Goal: Obtain resource: Download file/media

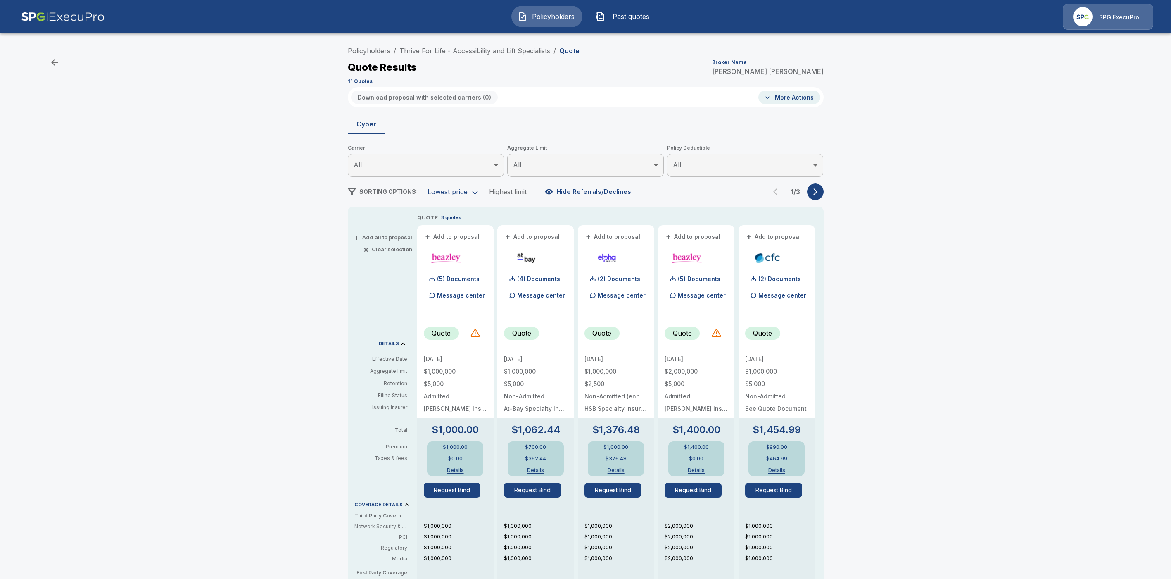
click at [818, 194] on icon "button" at bounding box center [815, 192] width 8 height 8
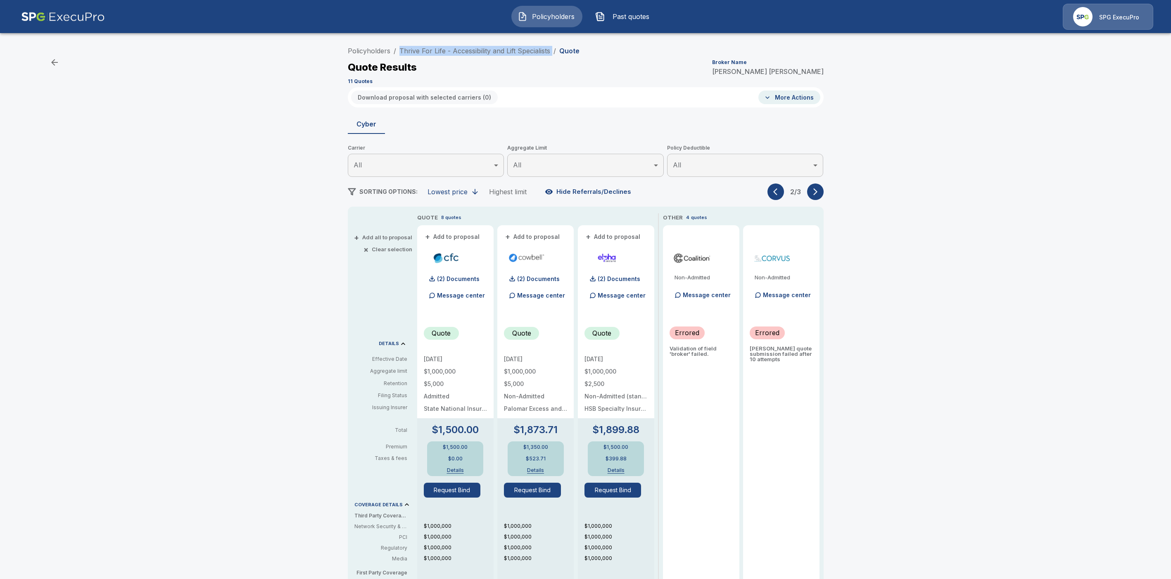
drag, startPoint x: 558, startPoint y: 50, endPoint x: 396, endPoint y: 50, distance: 161.9
click at [396, 50] on ol "Policyholders / Thrive For Life - Accessibility and Lift Specialists / Quote" at bounding box center [464, 51] width 232 height 10
copy ol "/ Thrive For Life - Accessibility and Lift Specialists /"
drag, startPoint x: 818, startPoint y: 191, endPoint x: 840, endPoint y: 194, distance: 22.5
click at [818, 191] on icon "button" at bounding box center [815, 192] width 8 height 8
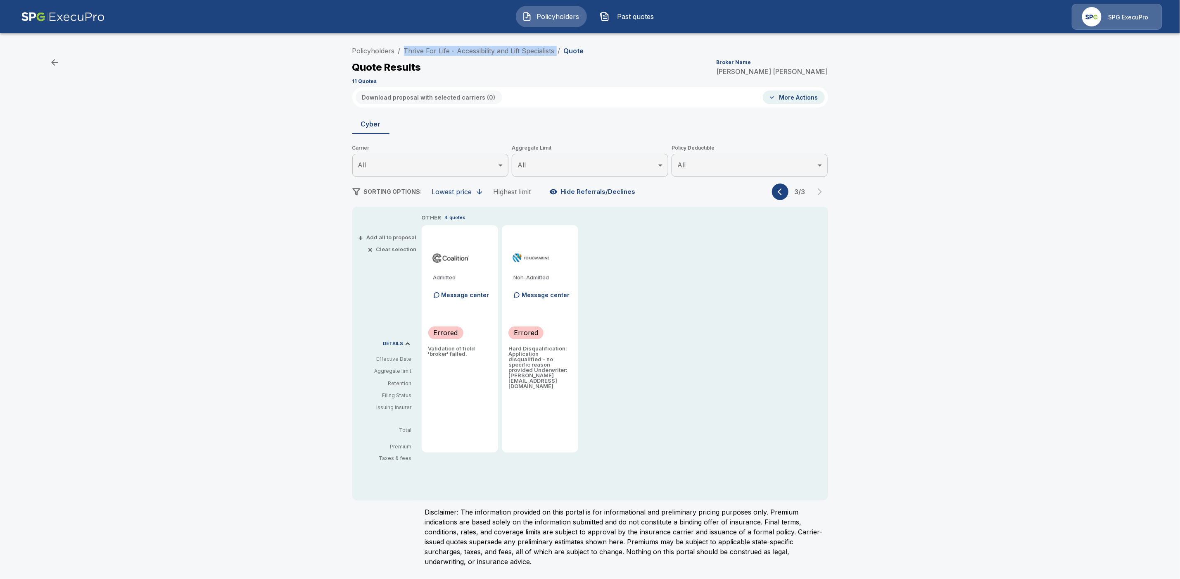
click at [780, 192] on icon "button" at bounding box center [782, 192] width 8 height 8
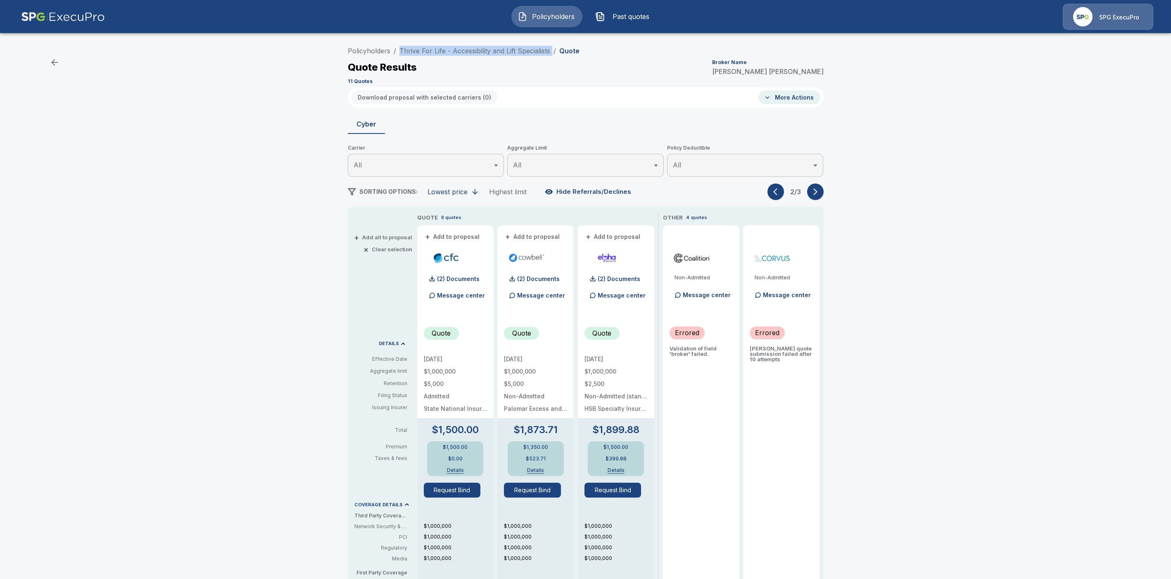
click at [820, 194] on icon "button" at bounding box center [815, 192] width 8 height 8
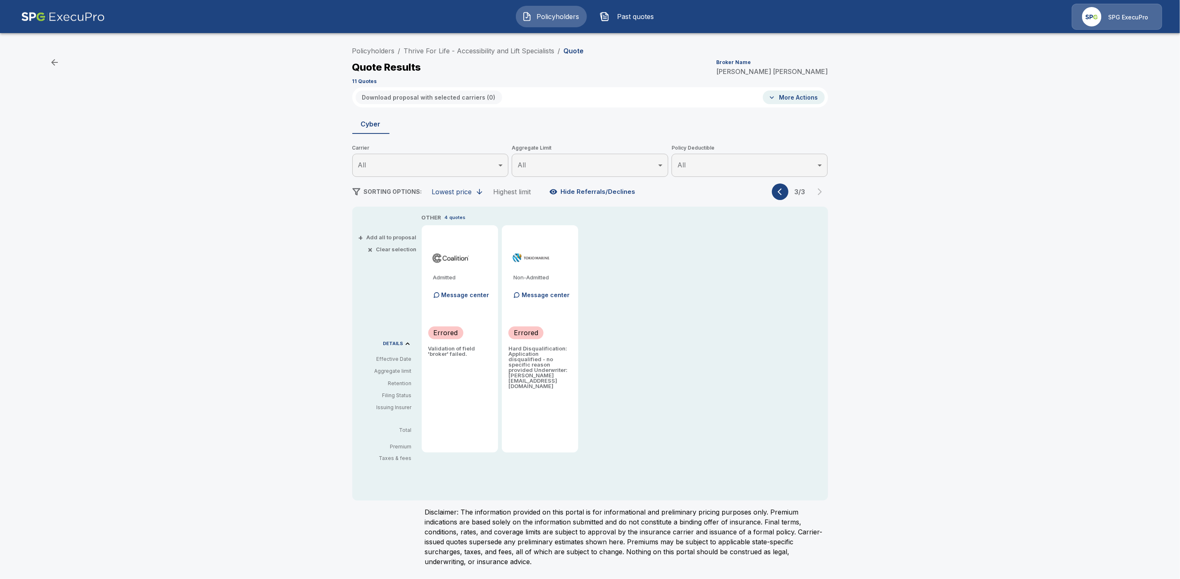
click at [520, 366] on p "Hard Disqualification: Application disqualified - no specific reason provided U…" at bounding box center [540, 367] width 63 height 43
drag, startPoint x: 508, startPoint y: 347, endPoint x: 573, endPoint y: 375, distance: 70.5
click at [573, 375] on div "Non-Admitted Message center Errored Hard Disqualification: Application disquali…" at bounding box center [540, 338] width 76 height 227
click at [563, 405] on div "Non-Admitted Message center Errored Hard Disqualification: Application disquali…" at bounding box center [540, 338] width 76 height 227
drag, startPoint x: 508, startPoint y: 350, endPoint x: 582, endPoint y: 378, distance: 80.0
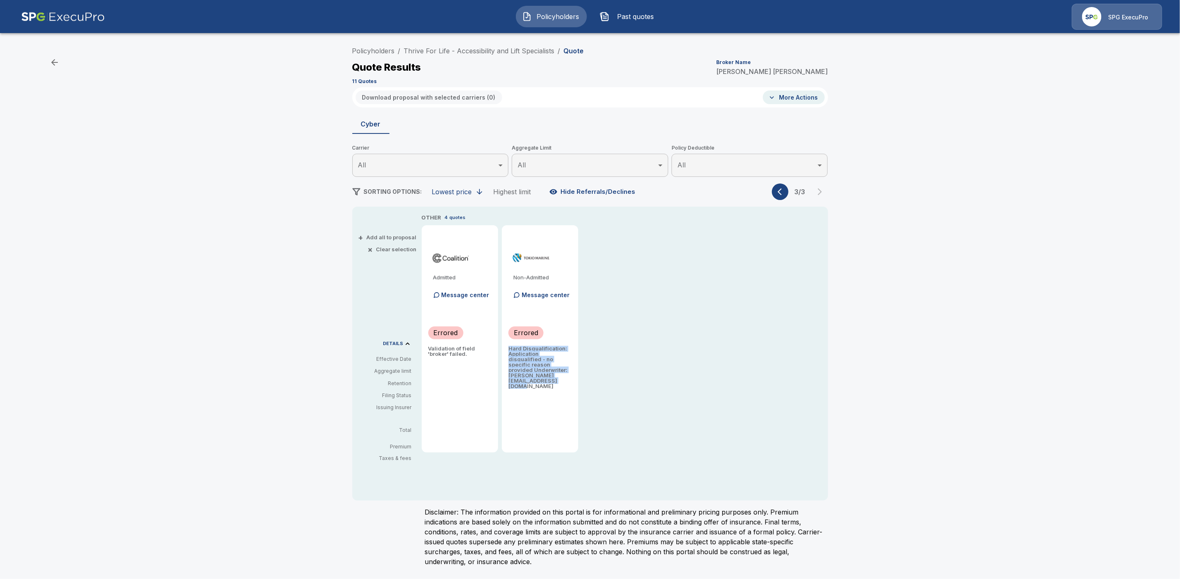
click at [582, 378] on div "OTHER 4 quotes Admitted Message center Errored Validation of field 'broker' fai…" at bounding box center [625, 332] width 406 height 239
click at [528, 370] on p "Hard Disqualification: Application disqualified - no specific reason provided U…" at bounding box center [540, 367] width 63 height 43
drag, startPoint x: 510, startPoint y: 354, endPoint x: 575, endPoint y: 374, distance: 68.3
click at [575, 374] on div "Non-Admitted Message center Errored Hard Disqualification: Application disquali…" at bounding box center [540, 338] width 76 height 227
drag, startPoint x: 525, startPoint y: 363, endPoint x: 525, endPoint y: 340, distance: 23.1
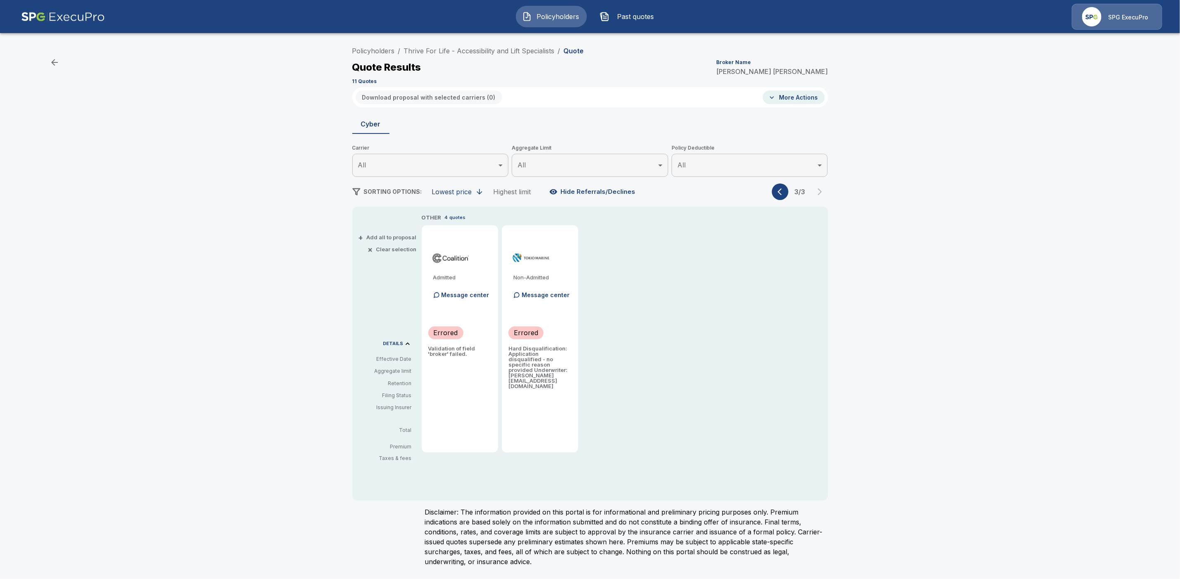
click at [525, 363] on p "Hard Disqualification: Application disqualified - no specific reason provided U…" at bounding box center [540, 367] width 63 height 43
drag, startPoint x: 515, startPoint y: 331, endPoint x: 574, endPoint y: 331, distance: 59.1
click at [574, 331] on div "Non-Admitted Message center Errored Hard Disqualification: Application disquali…" at bounding box center [540, 338] width 76 height 227
click at [513, 352] on p "Hard Disqualification: Application disqualified - no specific reason provided U…" at bounding box center [540, 367] width 63 height 43
drag, startPoint x: 509, startPoint y: 348, endPoint x: 572, endPoint y: 375, distance: 68.5
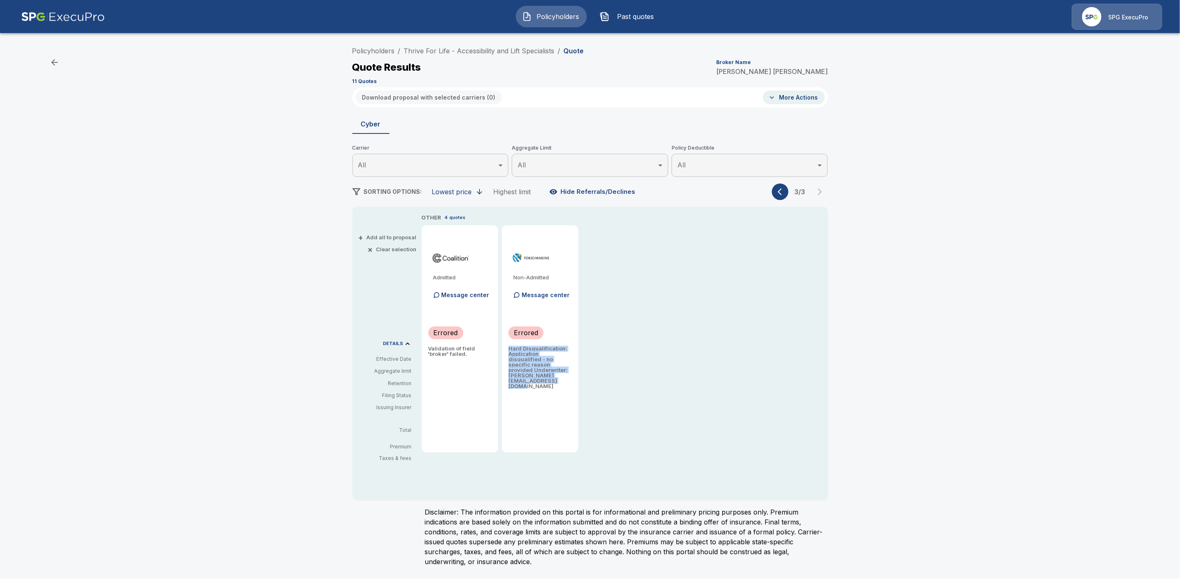
click at [572, 375] on div "Non-Admitted Message center Errored Hard Disqualification: Application disquali…" at bounding box center [540, 338] width 76 height 227
click at [897, 378] on div "Policyholders / Thrive For Life - Accessibility and Lift Specialists / Quote Qu…" at bounding box center [590, 307] width 1180 height 537
drag, startPoint x: 556, startPoint y: 49, endPoint x: 402, endPoint y: 49, distance: 153.7
click at [402, 49] on ol "Policyholders / Thrive For Life - Accessibility and Lift Specialists / Quote" at bounding box center [468, 51] width 232 height 10
copy link "Thrive For Life - Accessibility and Lift Specialists"
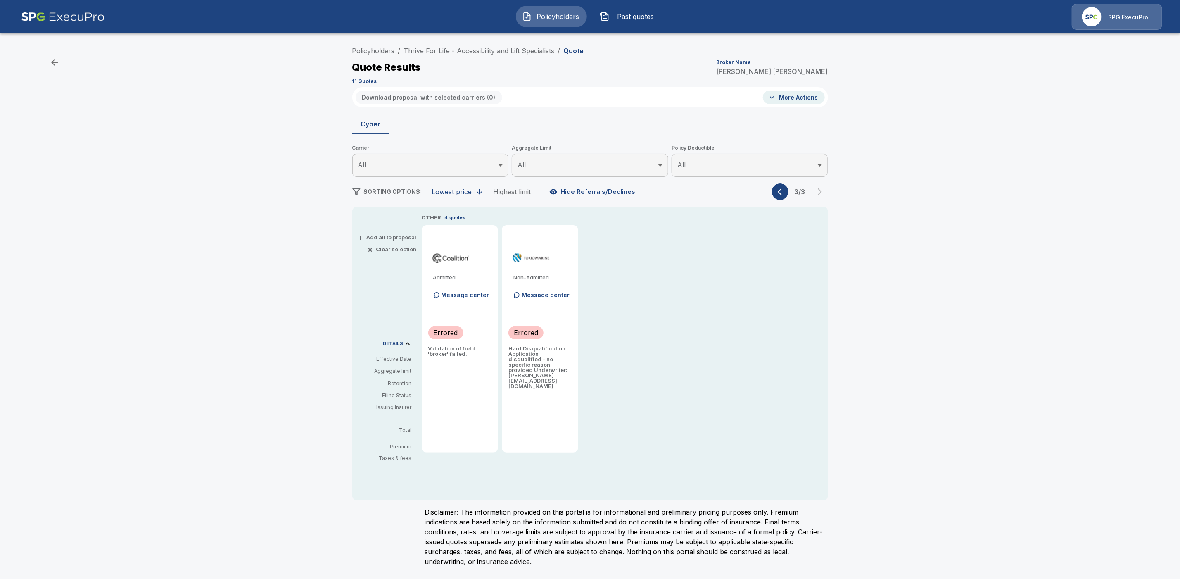
click at [912, 165] on div "Policyholders / Thrive For Life - Accessibility and Lift Specialists / Quote Qu…" at bounding box center [590, 307] width 1180 height 537
click at [482, 51] on link "Thrive For Life - Accessibility and Lift Specialists" at bounding box center [479, 51] width 151 height 8
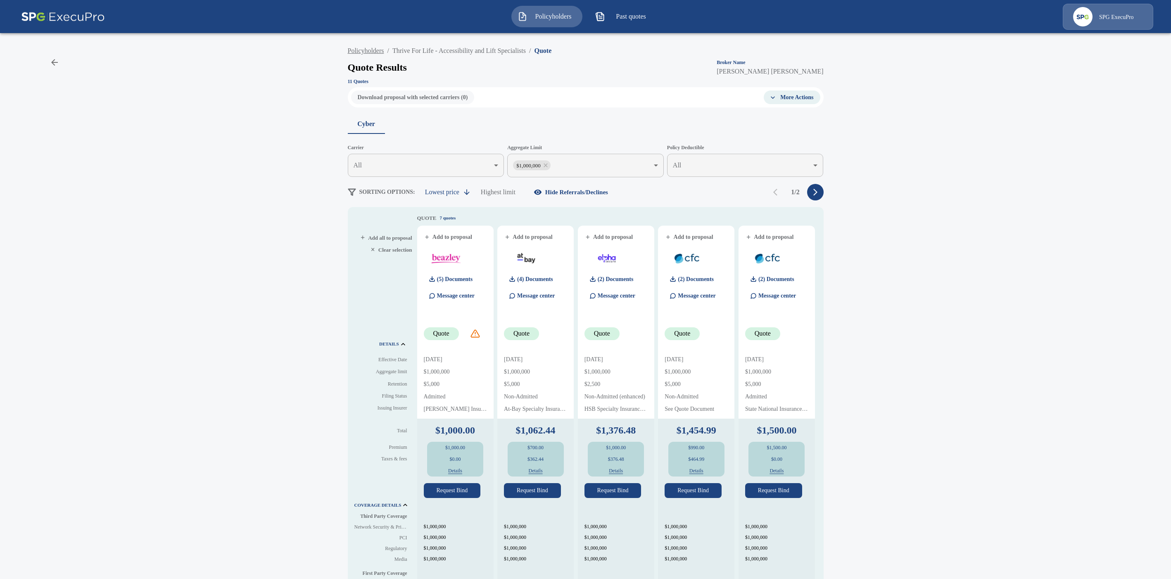
click at [377, 49] on link "Policyholders" at bounding box center [366, 50] width 36 height 7
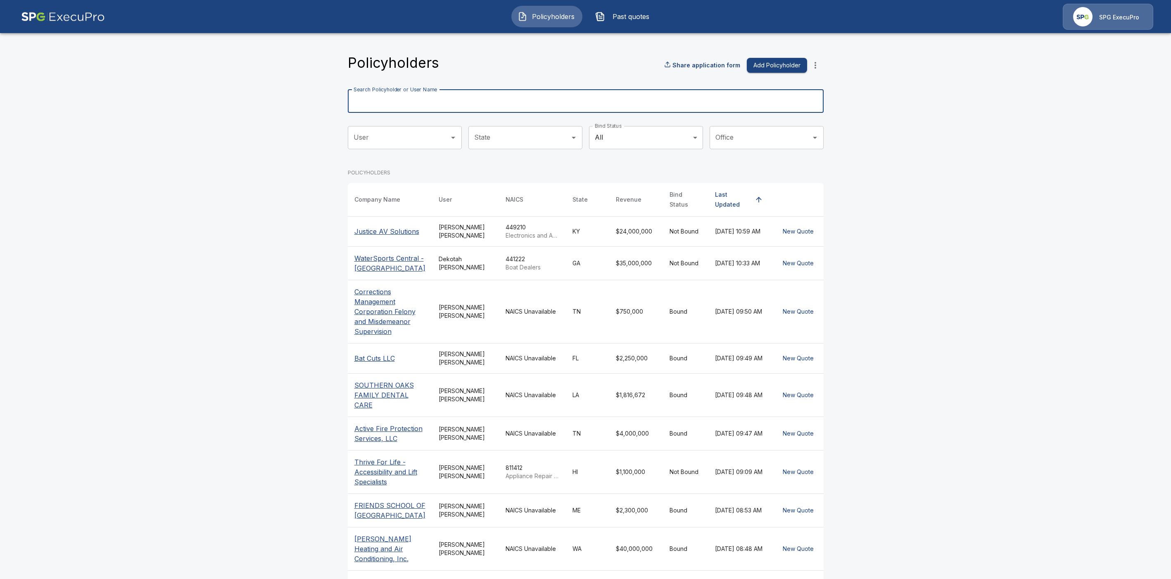
click at [427, 105] on input "Search Policyholder or User Name" at bounding box center [581, 101] width 467 height 23
paste input "**********"
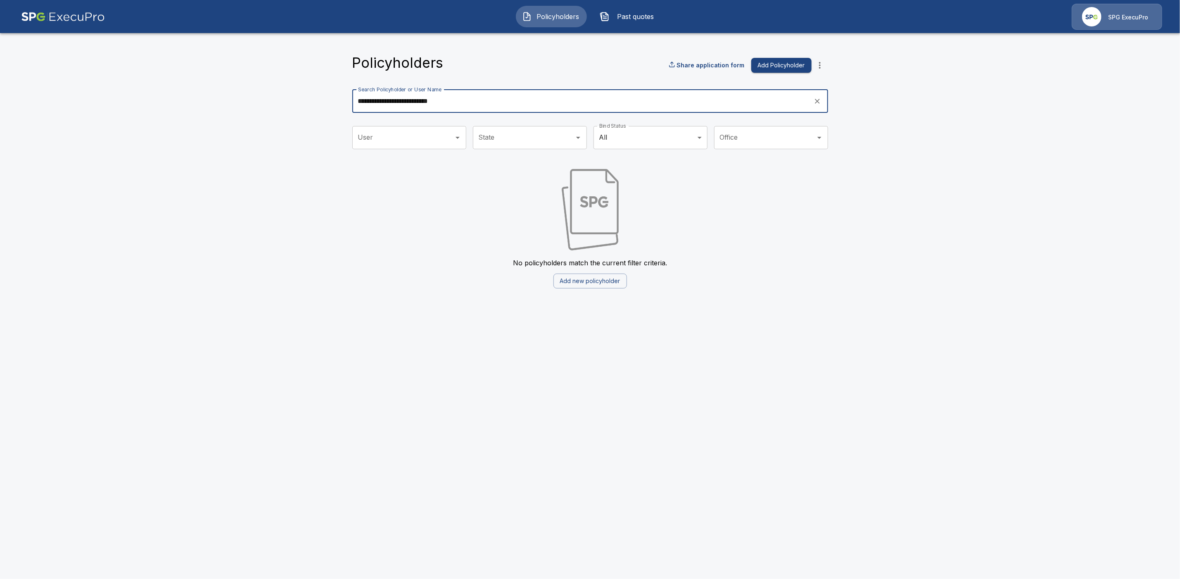
drag, startPoint x: 460, startPoint y: 102, endPoint x: 380, endPoint y: 102, distance: 79.7
click at [380, 102] on input "**********" at bounding box center [580, 101] width 456 height 23
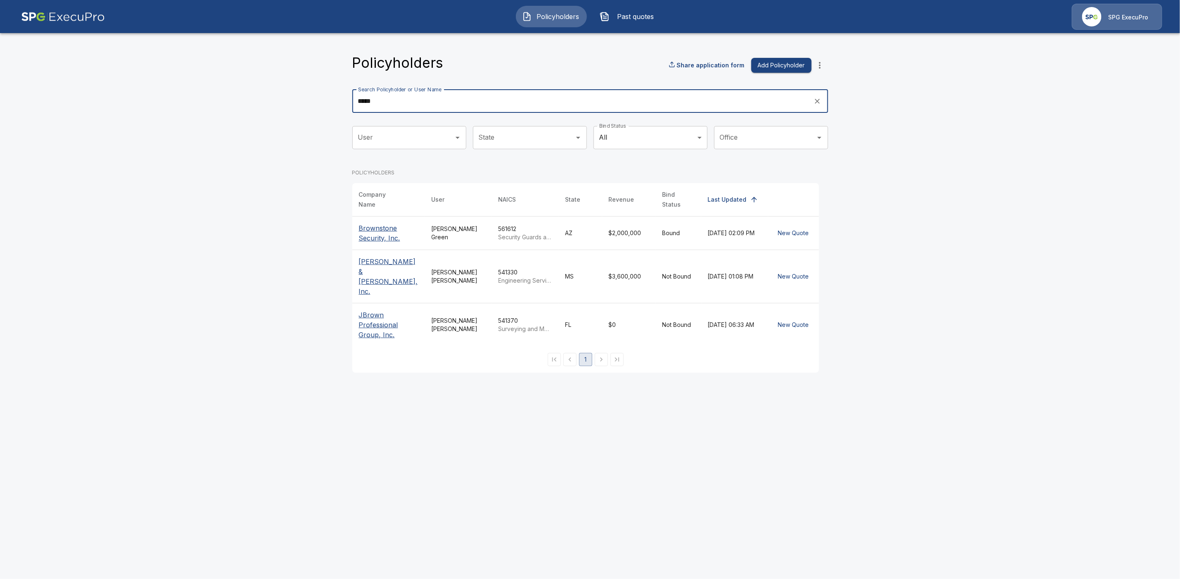
type input "*****"
click at [397, 261] on p "[PERSON_NAME] & [PERSON_NAME], Inc." at bounding box center [388, 277] width 59 height 40
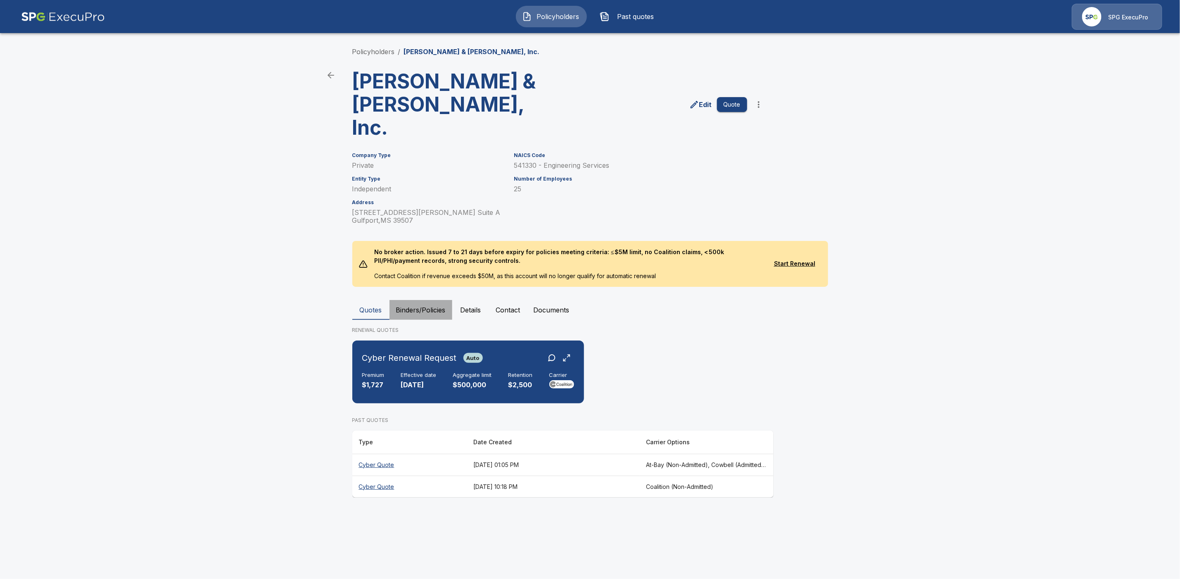
click at [407, 300] on button "Binders/Policies" at bounding box center [421, 310] width 63 height 20
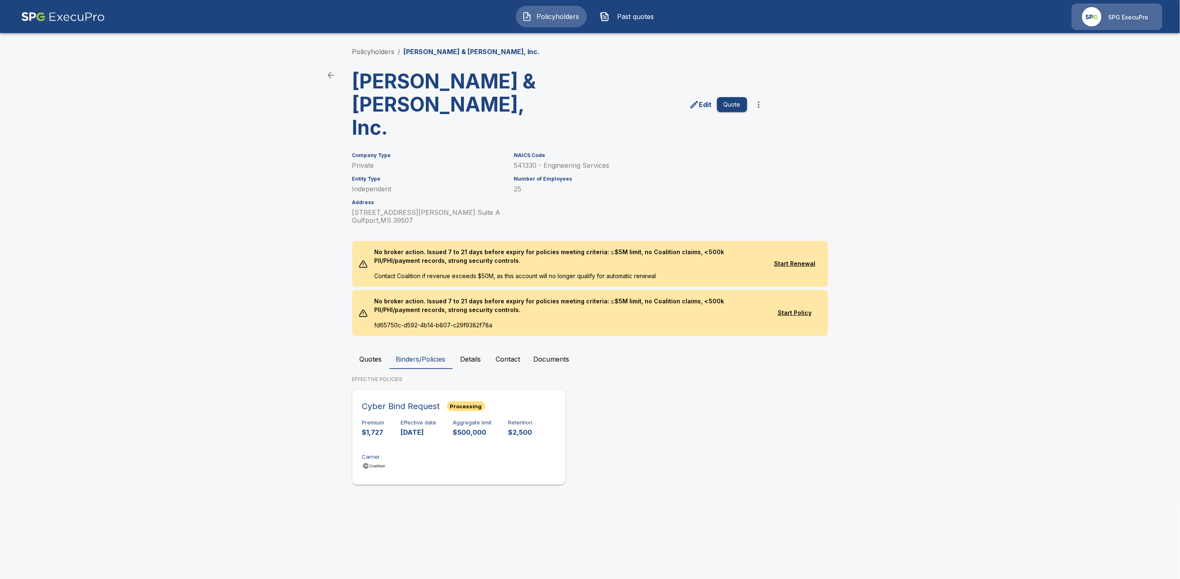
click at [442, 423] on div "Premium $1,727 Effective date [DATE] Aggregate limit $500,000 Retention $2,500 …" at bounding box center [458, 445] width 193 height 52
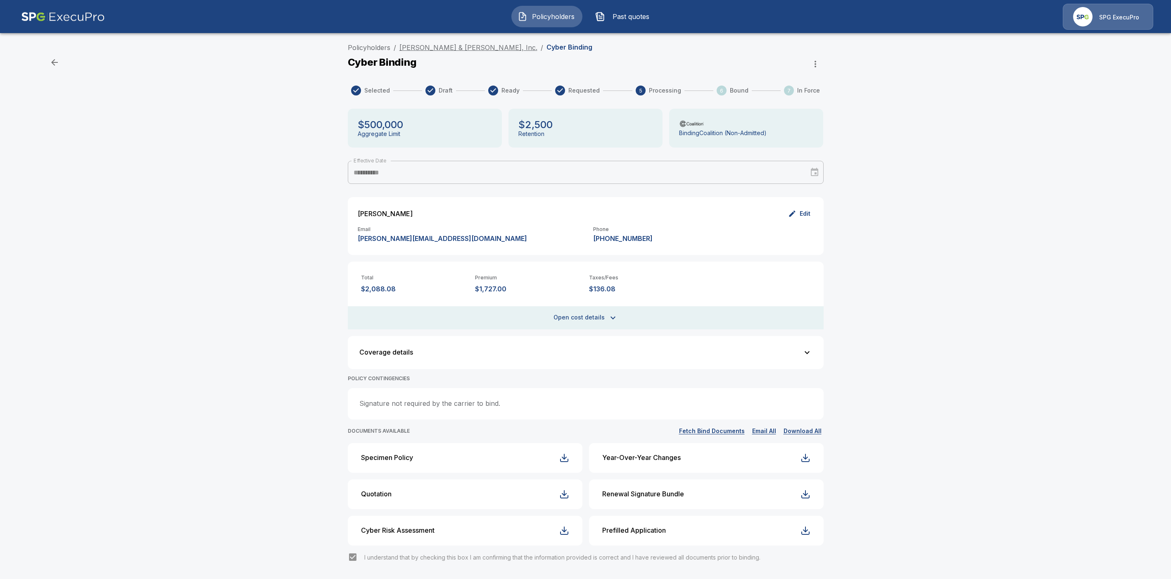
click at [451, 45] on link "[PERSON_NAME] & [PERSON_NAME], Inc." at bounding box center [468, 47] width 138 height 8
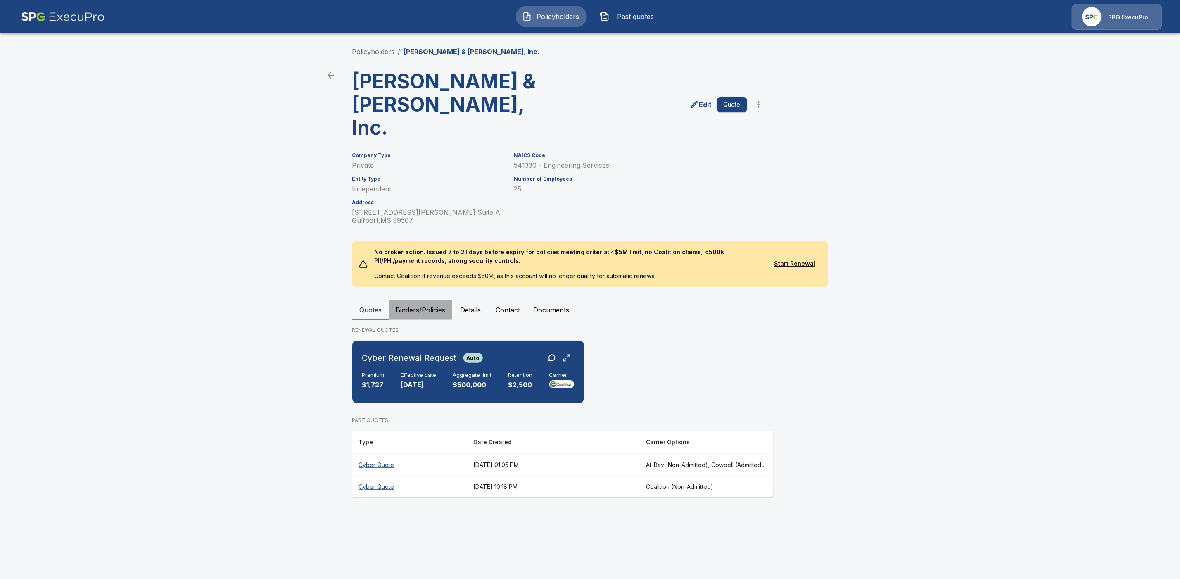
click at [410, 300] on button "Binders/Policies" at bounding box center [421, 310] width 63 height 20
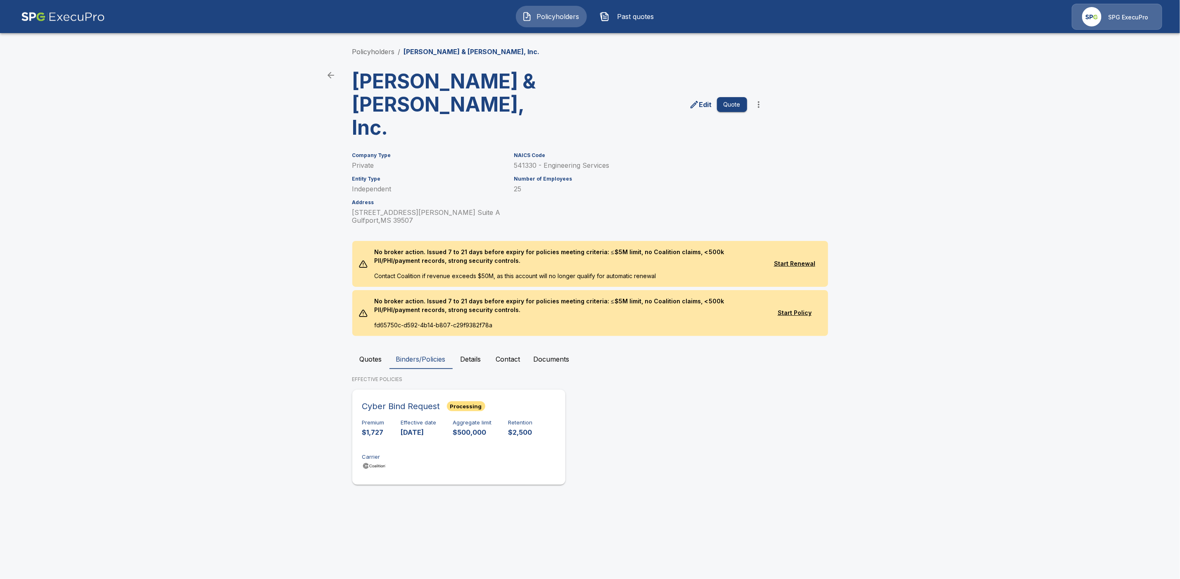
click at [520, 399] on div "Cyber Bind Request Processing" at bounding box center [458, 405] width 193 height 13
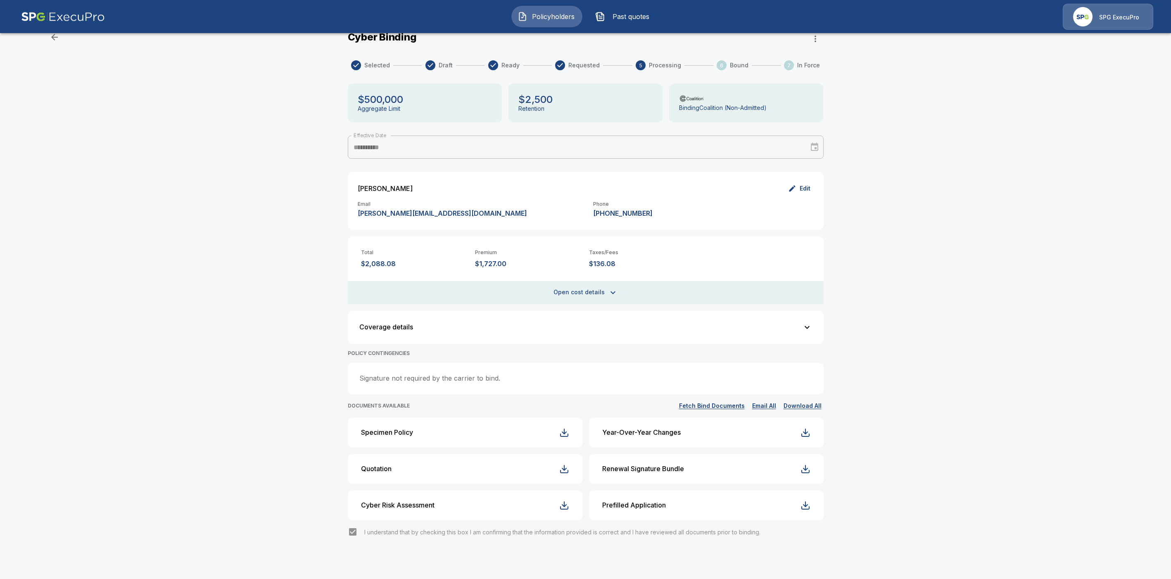
scroll to position [26, 0]
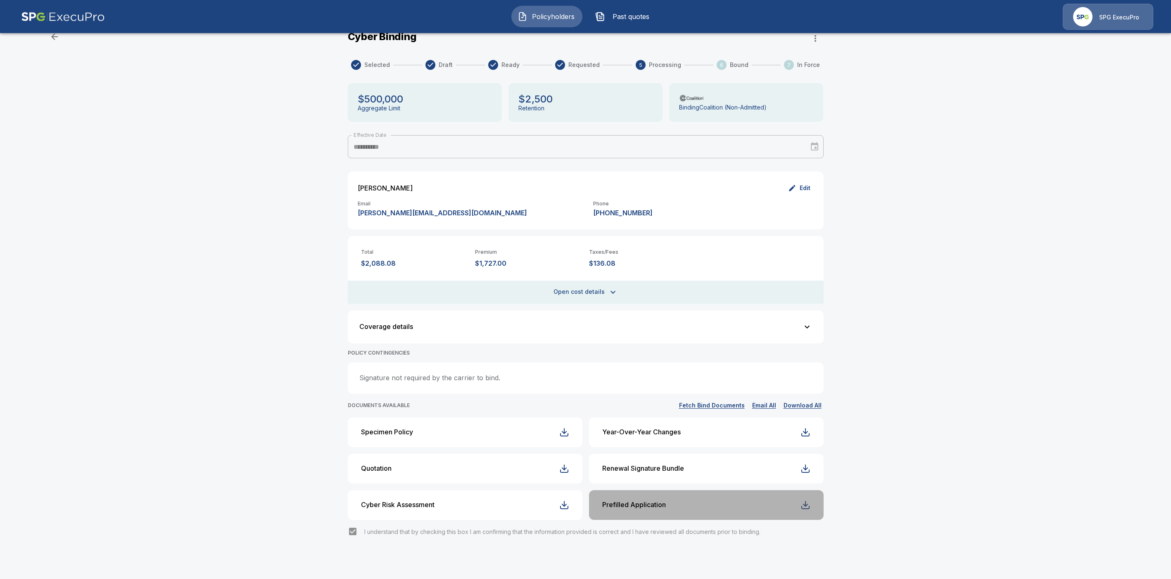
click at [808, 508] on div "button" at bounding box center [806, 505] width 10 height 10
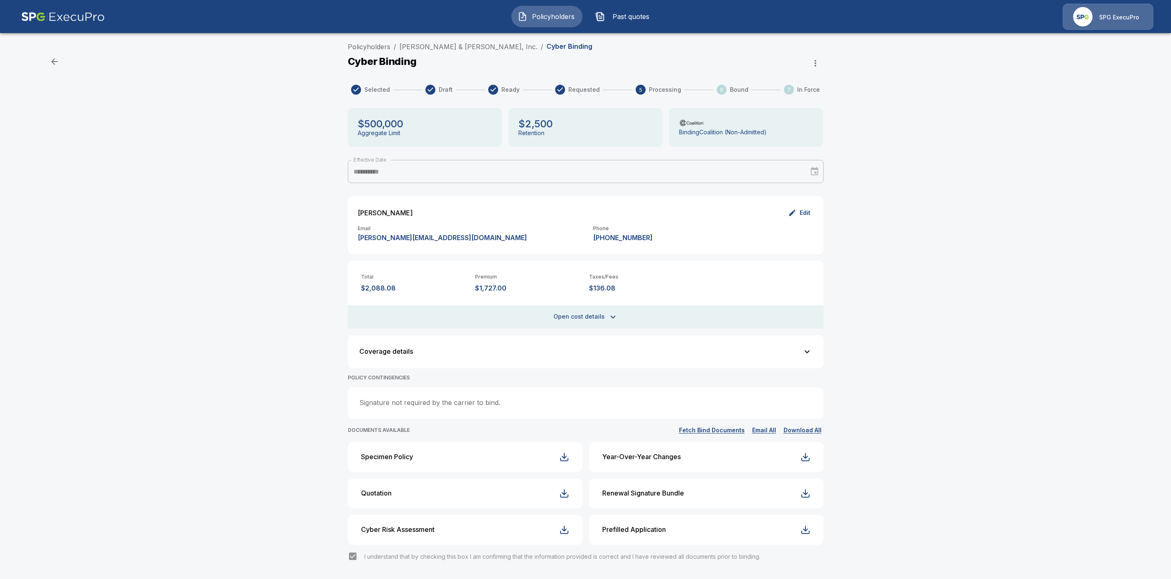
scroll to position [0, 0]
click at [444, 45] on link "Brown, Mitchell & Alexander, Inc." at bounding box center [468, 47] width 138 height 8
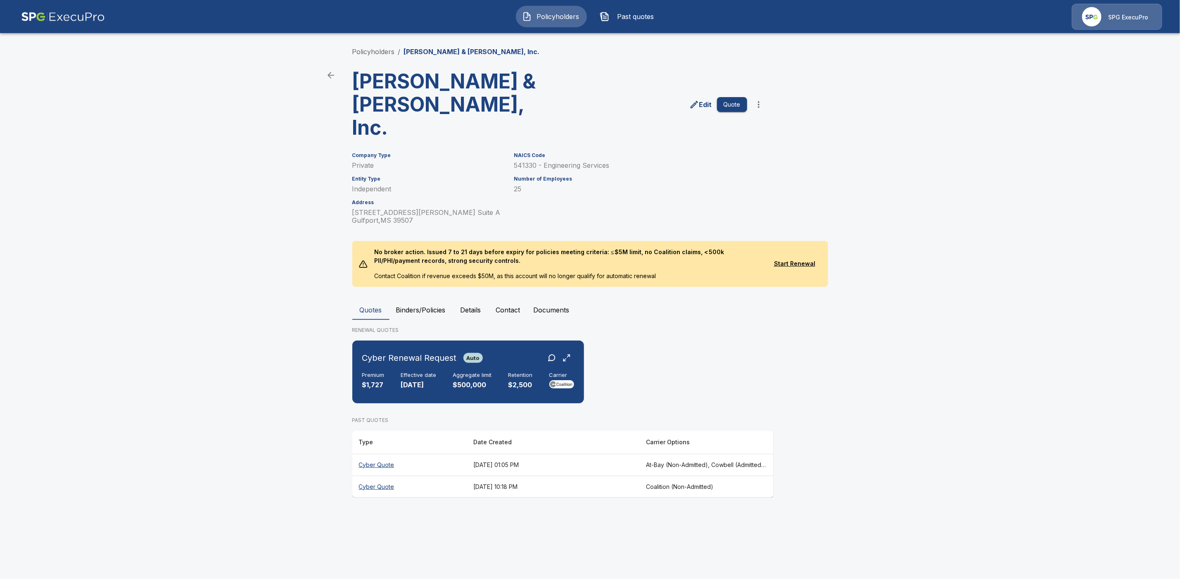
click at [427, 300] on button "Binders/Policies" at bounding box center [421, 310] width 63 height 20
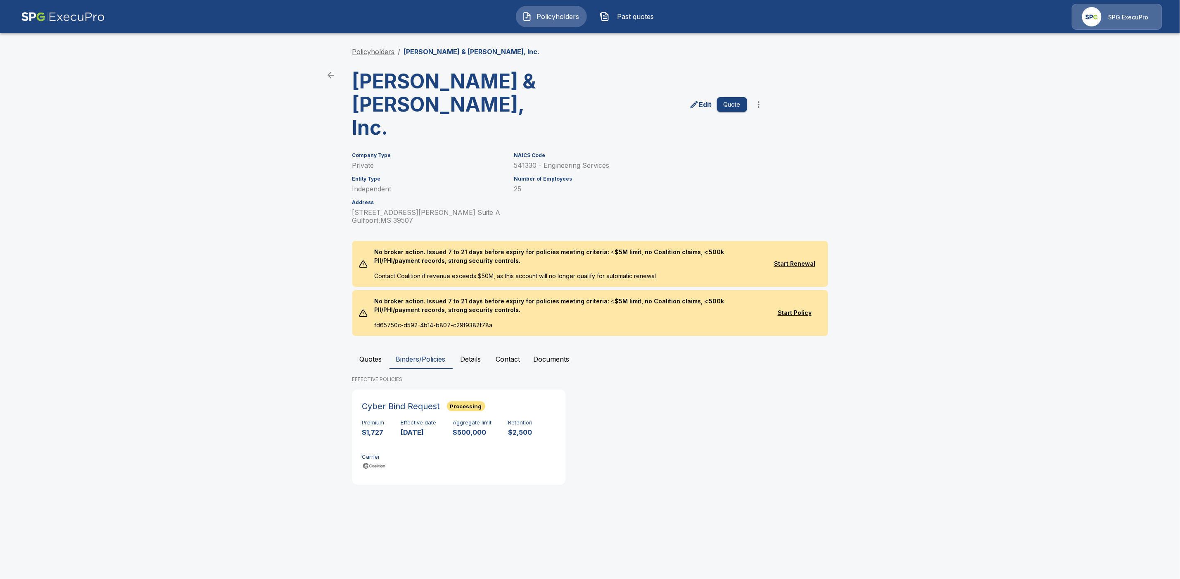
click at [369, 50] on link "Policyholders" at bounding box center [373, 52] width 43 height 8
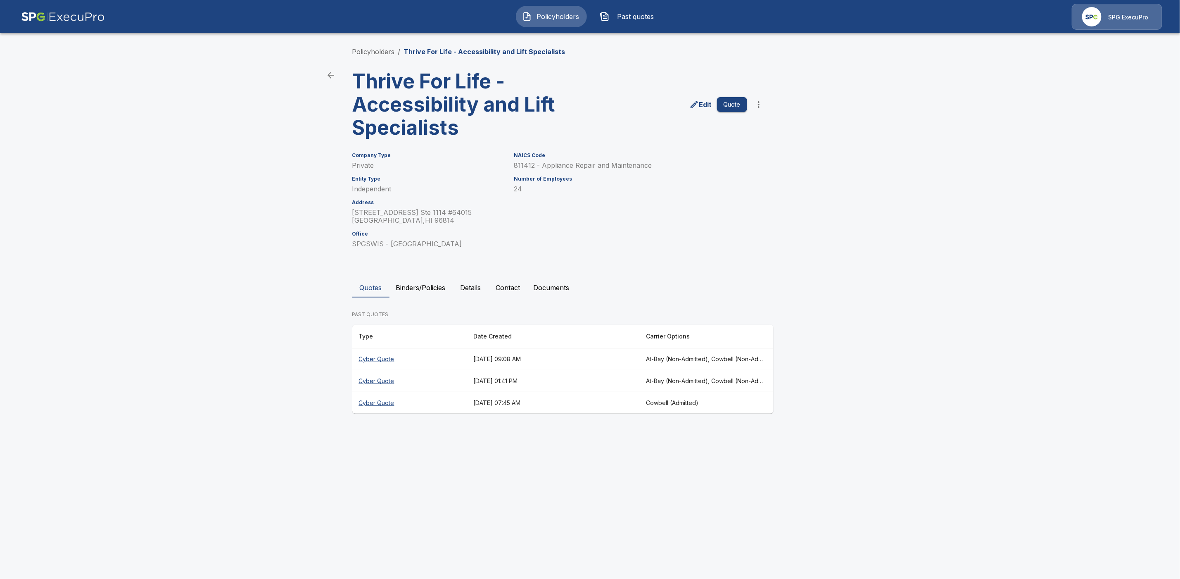
click at [391, 379] on th "Cyber Quote" at bounding box center [409, 381] width 115 height 22
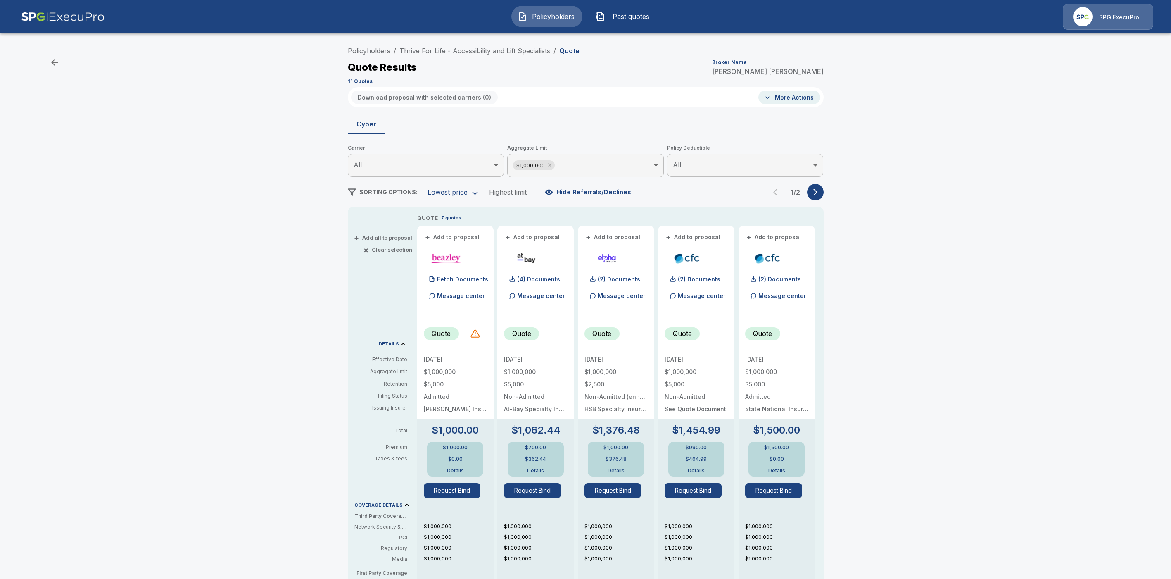
click at [621, 168] on body "Policyholders Past quotes SPG ExecuPro Policyholders / Thrive For Life - Access…" at bounding box center [585, 420] width 1171 height 840
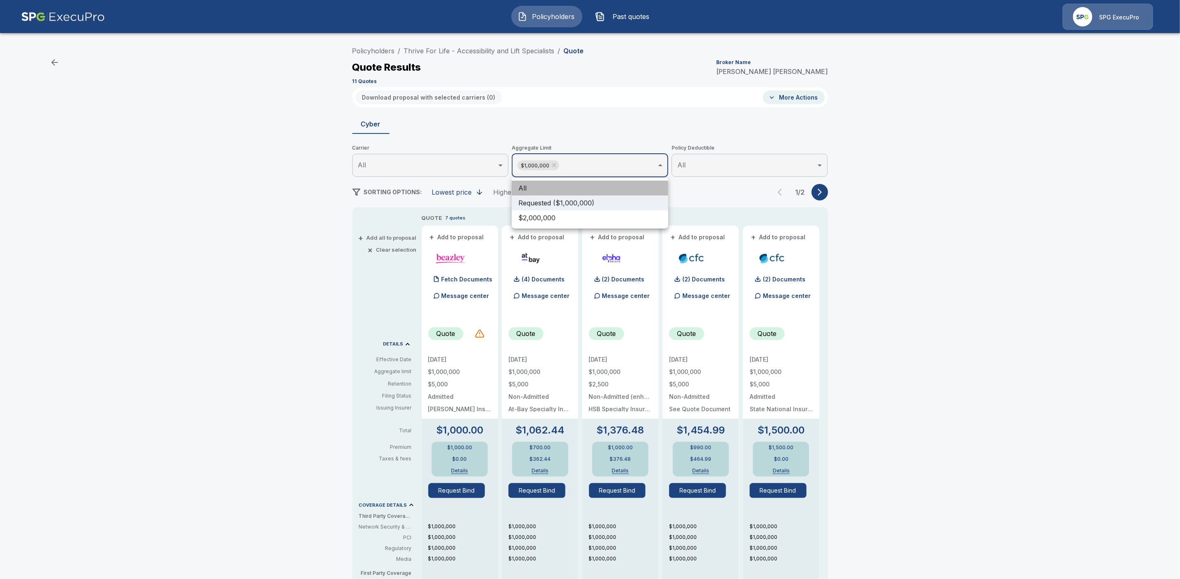
click at [544, 187] on li "All" at bounding box center [590, 188] width 157 height 15
click at [821, 192] on div at bounding box center [590, 289] width 1180 height 579
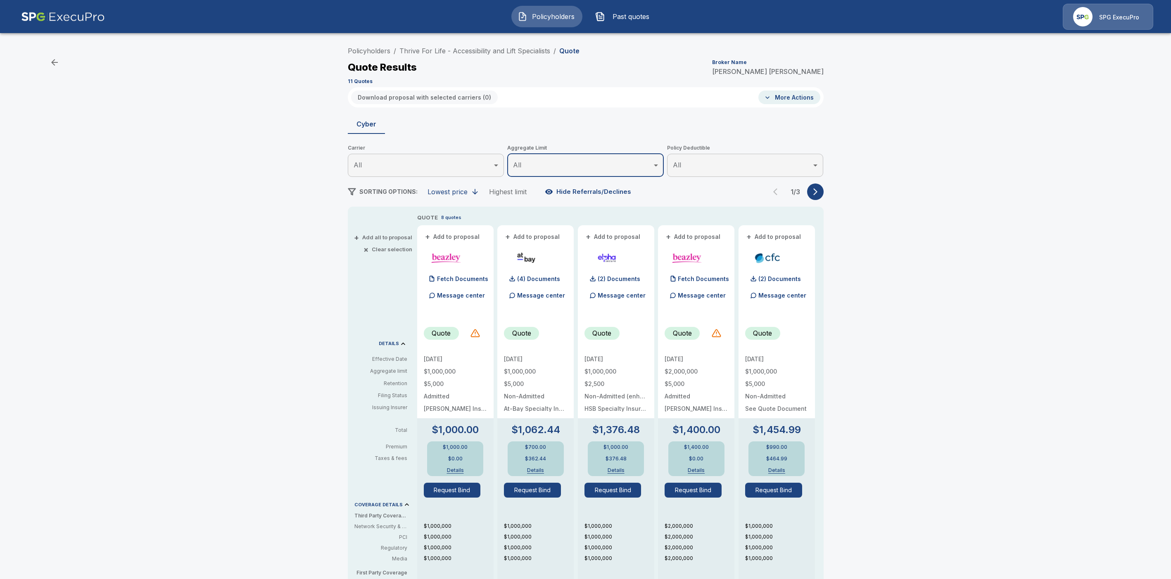
drag, startPoint x: 822, startPoint y: 192, endPoint x: 852, endPoint y: 203, distance: 31.5
click at [820, 192] on icon "button" at bounding box center [815, 192] width 8 height 8
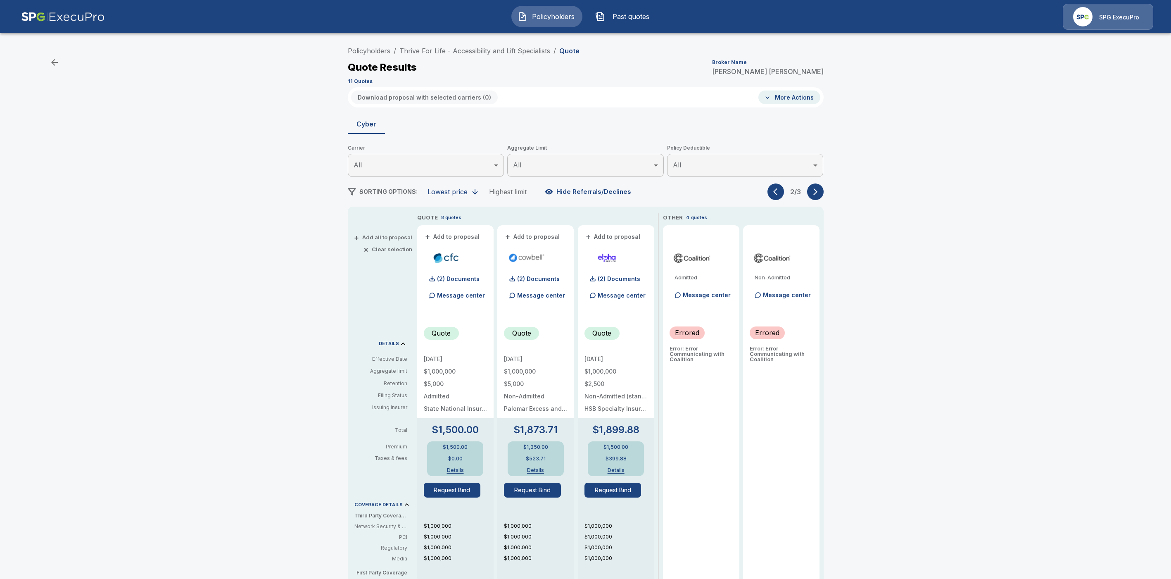
click at [820, 193] on icon "button" at bounding box center [815, 192] width 8 height 8
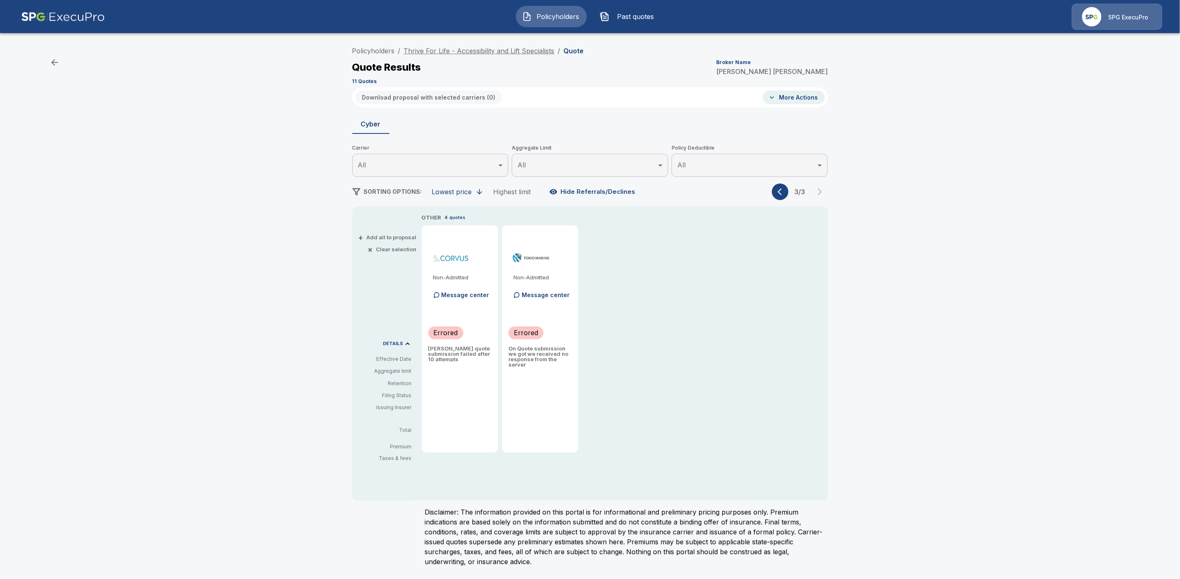
click at [486, 52] on link "Thrive For Life - Accessibility and Lift Specialists" at bounding box center [479, 51] width 151 height 8
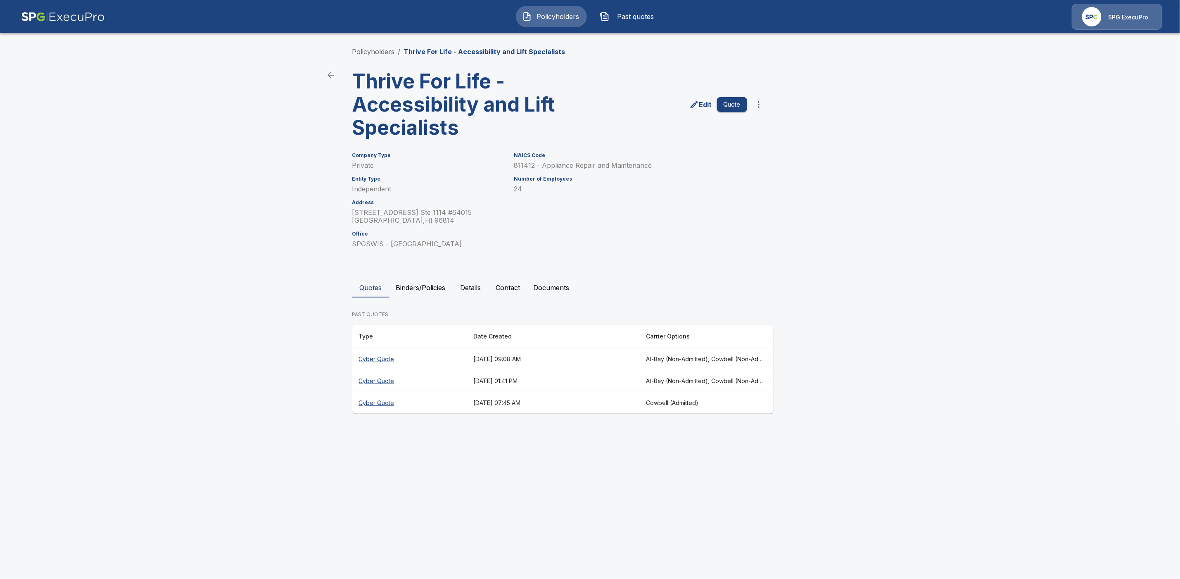
click at [385, 360] on th "Cyber Quote" at bounding box center [409, 359] width 115 height 22
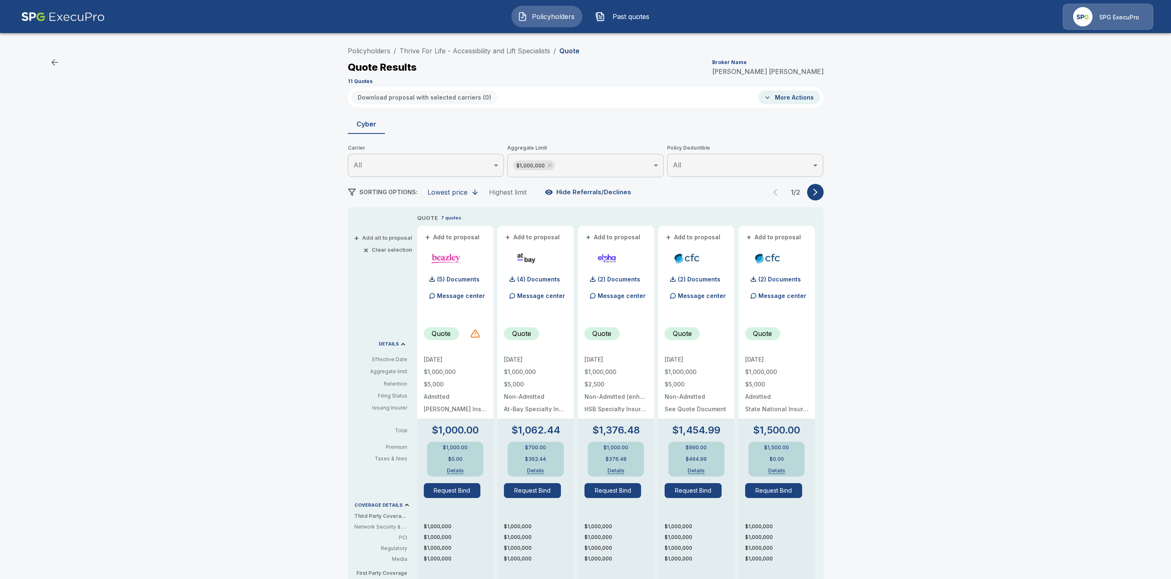
click at [589, 171] on body "Policyholders Past quotes SPG ExecuPro Policyholders / Thrive For Life - Access…" at bounding box center [585, 420] width 1171 height 840
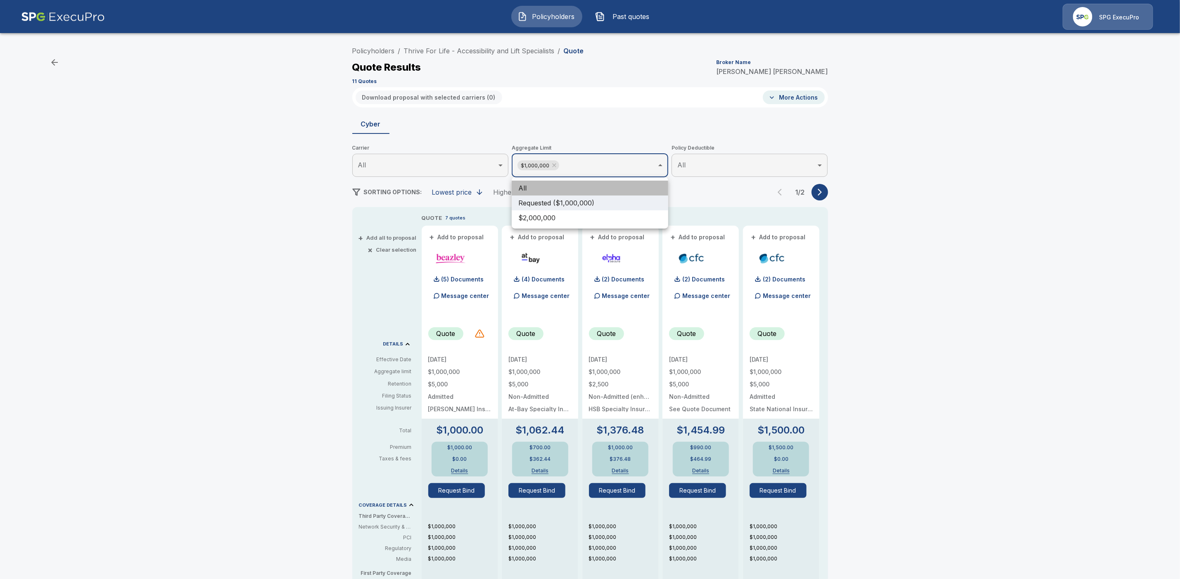
click at [570, 190] on li "All" at bounding box center [590, 188] width 157 height 15
click at [815, 192] on div at bounding box center [590, 289] width 1180 height 579
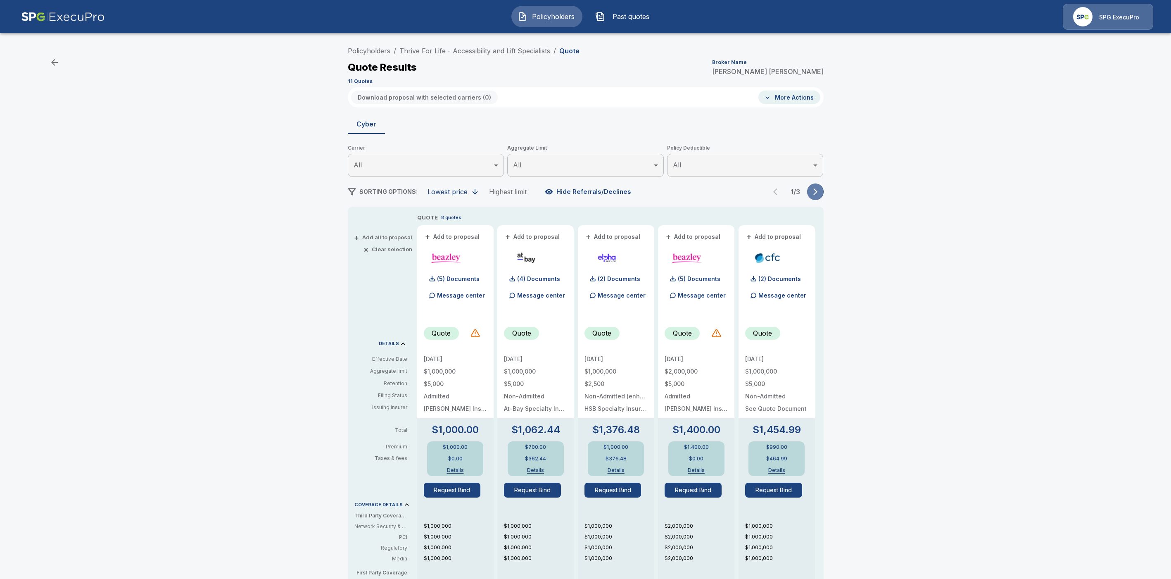
click at [820, 195] on icon "button" at bounding box center [815, 192] width 8 height 8
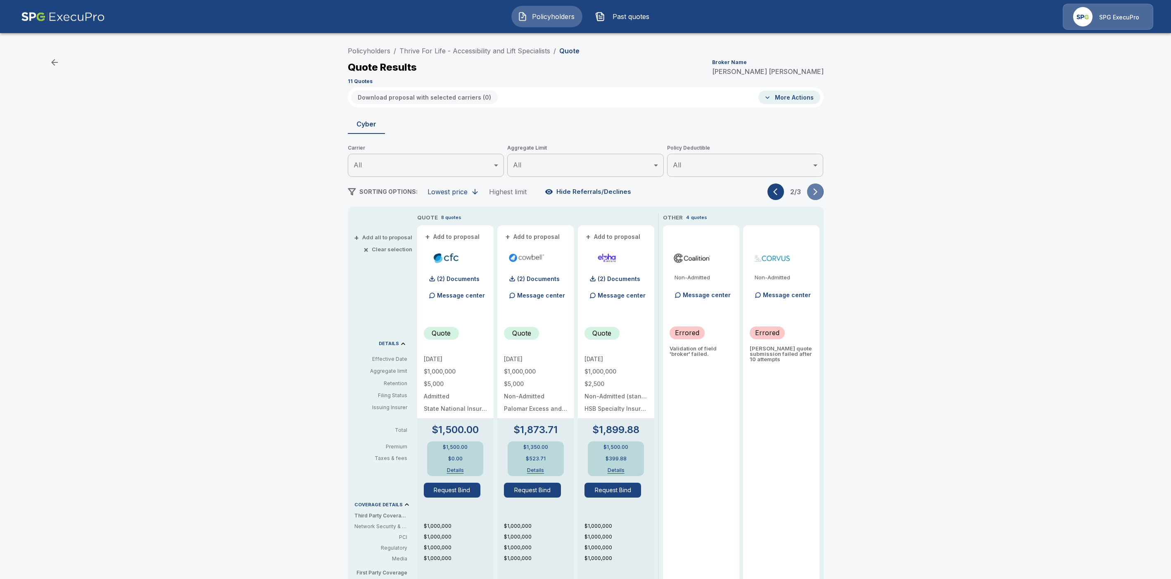
click at [820, 190] on icon "button" at bounding box center [815, 192] width 8 height 8
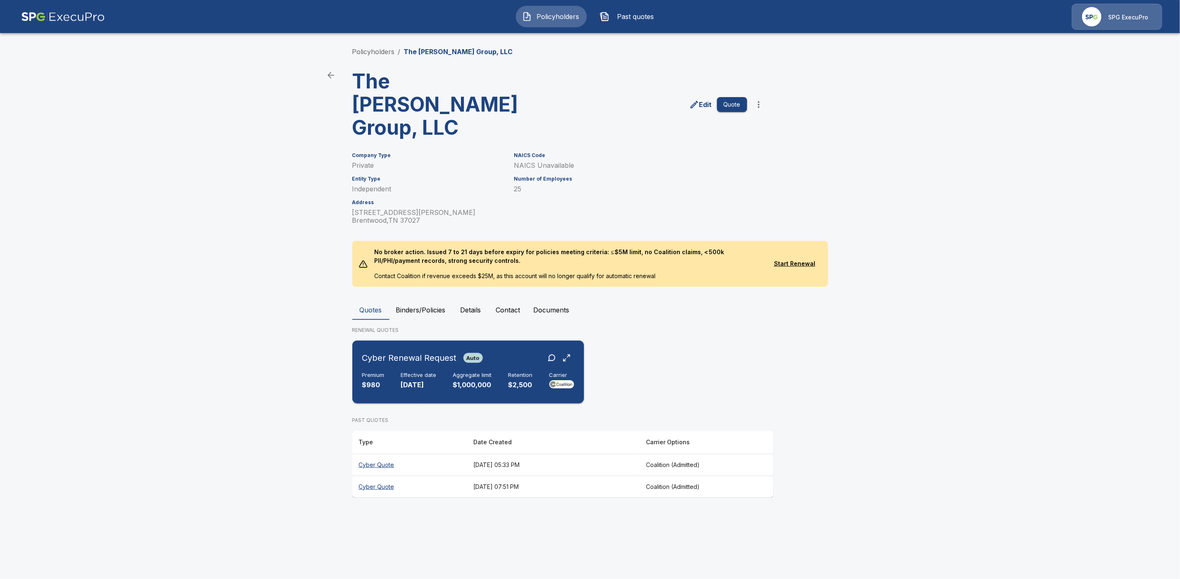
click at [520, 350] on div "Cyber Renewal Request Auto" at bounding box center [468, 357] width 212 height 15
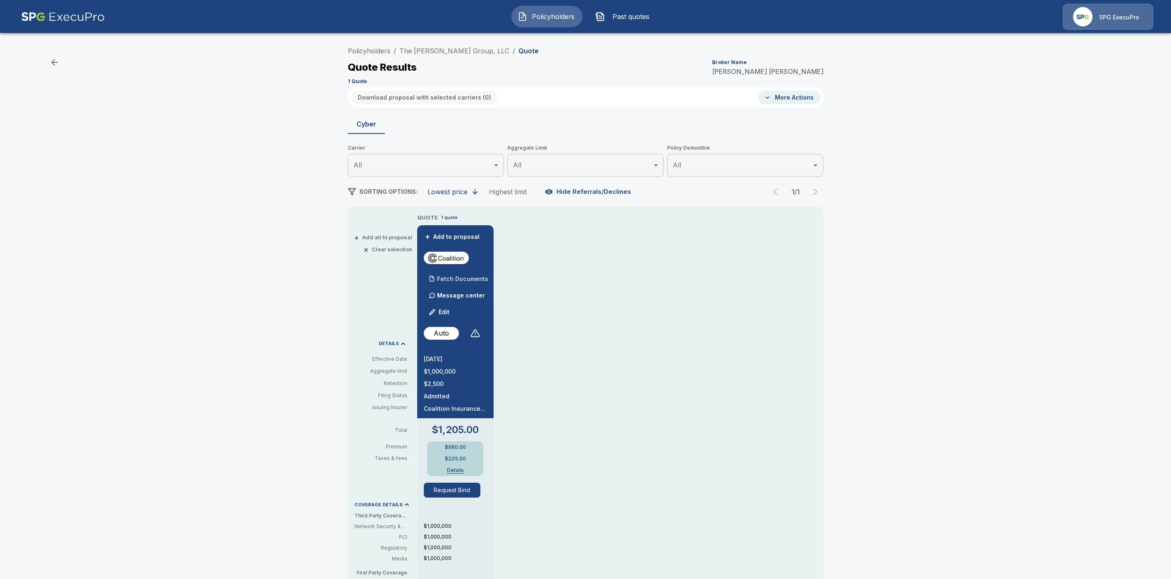
click at [480, 277] on p "Fetch Documents" at bounding box center [462, 279] width 51 height 6
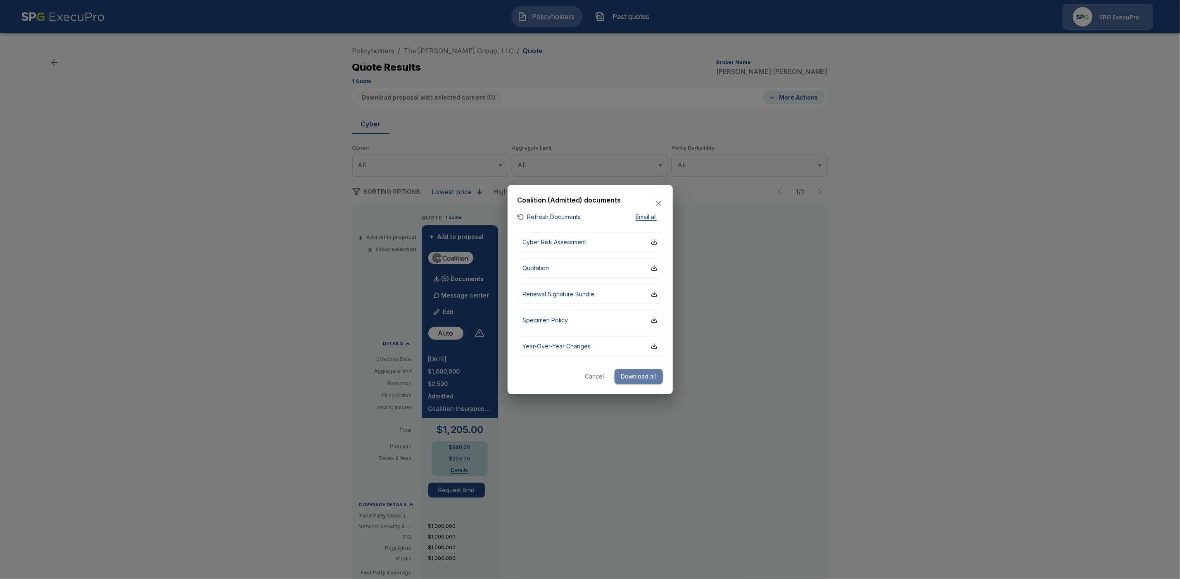
click at [644, 373] on button "Download all" at bounding box center [639, 376] width 48 height 15
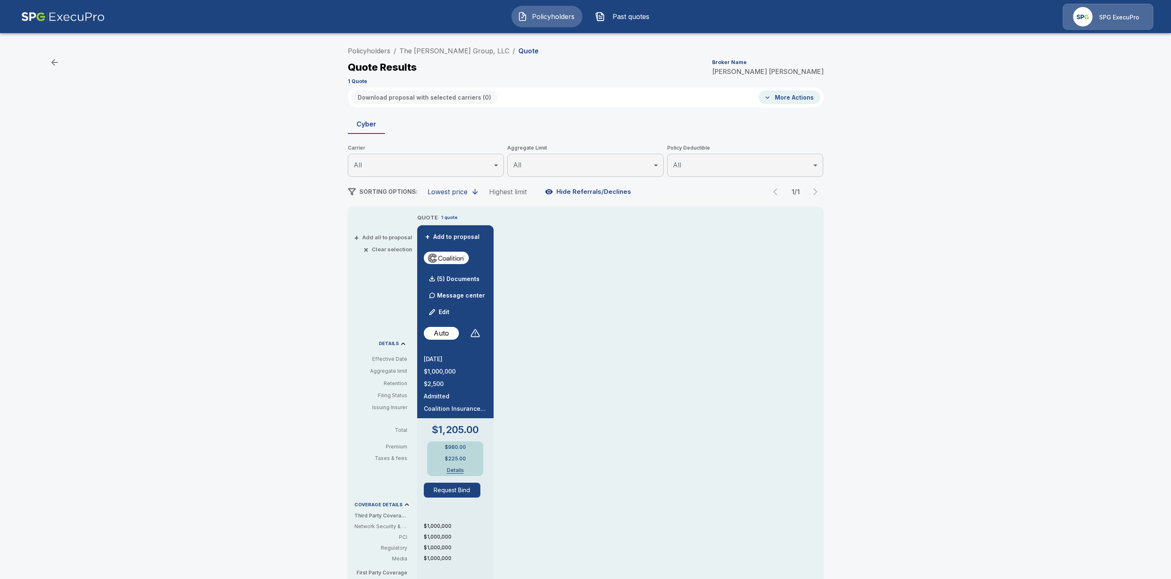
click at [474, 51] on ol "Policyholders / The [PERSON_NAME] Group, LLC / Quote" at bounding box center [443, 51] width 191 height 10
drag, startPoint x: 474, startPoint y: 50, endPoint x: 404, endPoint y: 50, distance: 70.6
click at [404, 50] on ol "Policyholders / The [PERSON_NAME] Group, LLC / Quote" at bounding box center [443, 51] width 191 height 10
copy link "The [PERSON_NAME] Group, LLC"
drag, startPoint x: 446, startPoint y: 51, endPoint x: 271, endPoint y: 46, distance: 175.2
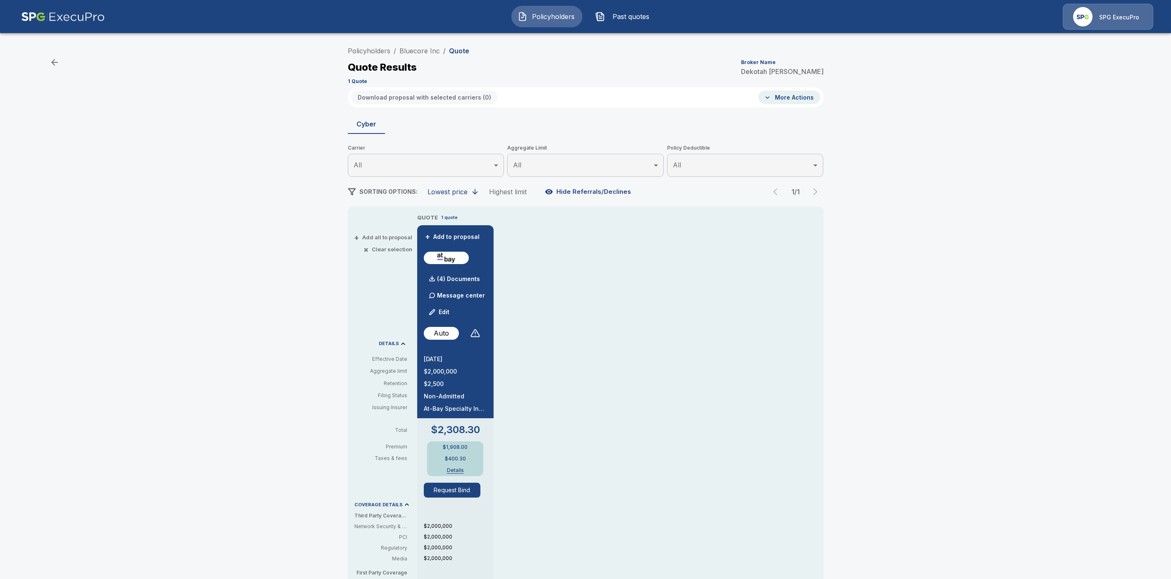
click at [271, 46] on div "Policyholders / Bluecore Inc / Quote Quote Results Broker Name Dekotah Moreno 1…" at bounding box center [585, 439] width 1171 height 801
drag, startPoint x: 444, startPoint y: 48, endPoint x: 404, endPoint y: 48, distance: 40.1
click at [404, 48] on ol "Policyholders / Bluecore Inc / Quote" at bounding box center [408, 51] width 121 height 10
copy link "Bluecore Inc"
drag, startPoint x: 581, startPoint y: 52, endPoint x: 377, endPoint y: 50, distance: 204.1
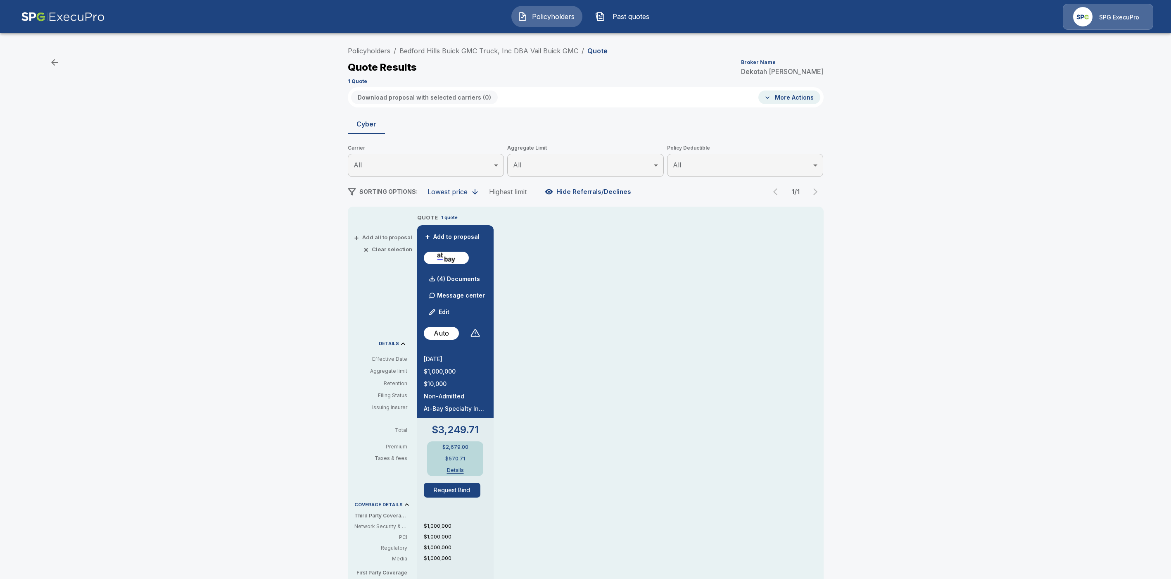
click at [377, 50] on ol "Policyholders / Bedford Hills Buick GMC Truck, Inc DBA Vail Buick GMC / Quote" at bounding box center [478, 51] width 260 height 10
drag, startPoint x: 578, startPoint y: 45, endPoint x: 413, endPoint y: 45, distance: 165.2
click at [413, 45] on div "Policyholders / Bedford Hills Buick GMC Truck, Inc DBA Vail Buick GMC / Quote Q…" at bounding box center [586, 65] width 476 height 45
drag, startPoint x: 580, startPoint y: 48, endPoint x: 402, endPoint y: 48, distance: 178.9
click at [402, 48] on ol "Policyholders / Bedford Hills Buick GMC Truck, Inc DBA Vail Buick GMC / Quote" at bounding box center [478, 51] width 260 height 10
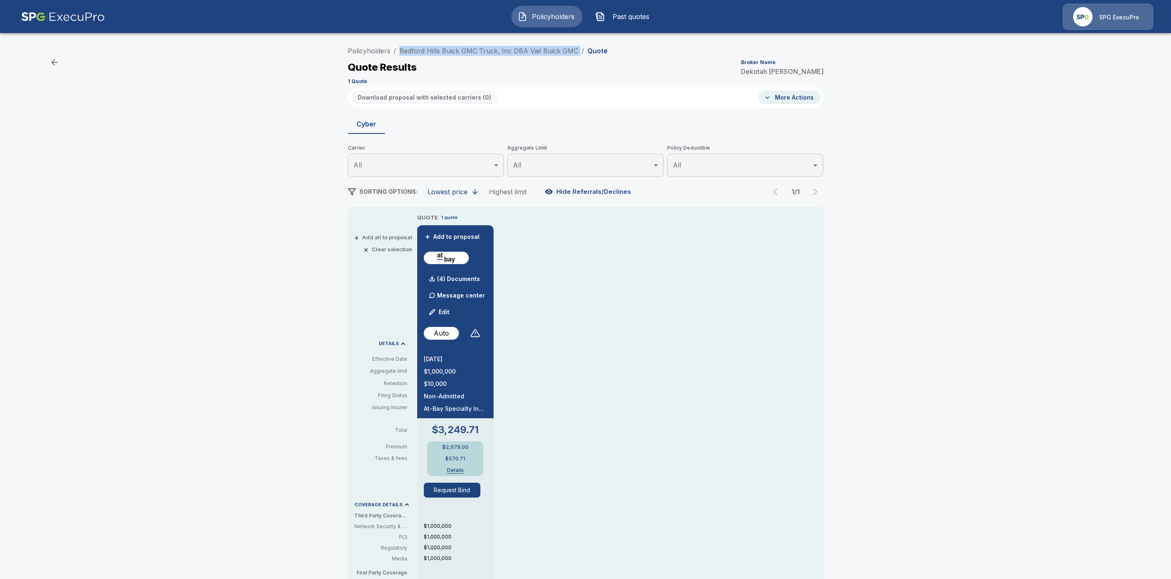
copy ol "Bedford Hills Buick GMC Truck, Inc DBA Vail Buick GMC /"
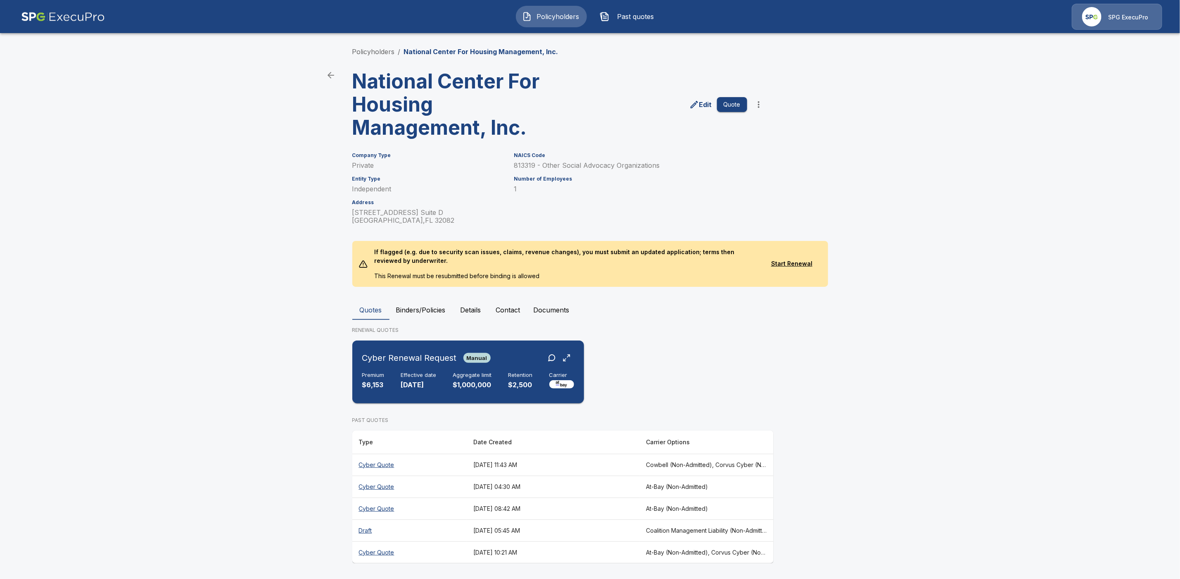
click at [427, 364] on div "Cyber Renewal Request Manual" at bounding box center [426, 357] width 128 height 15
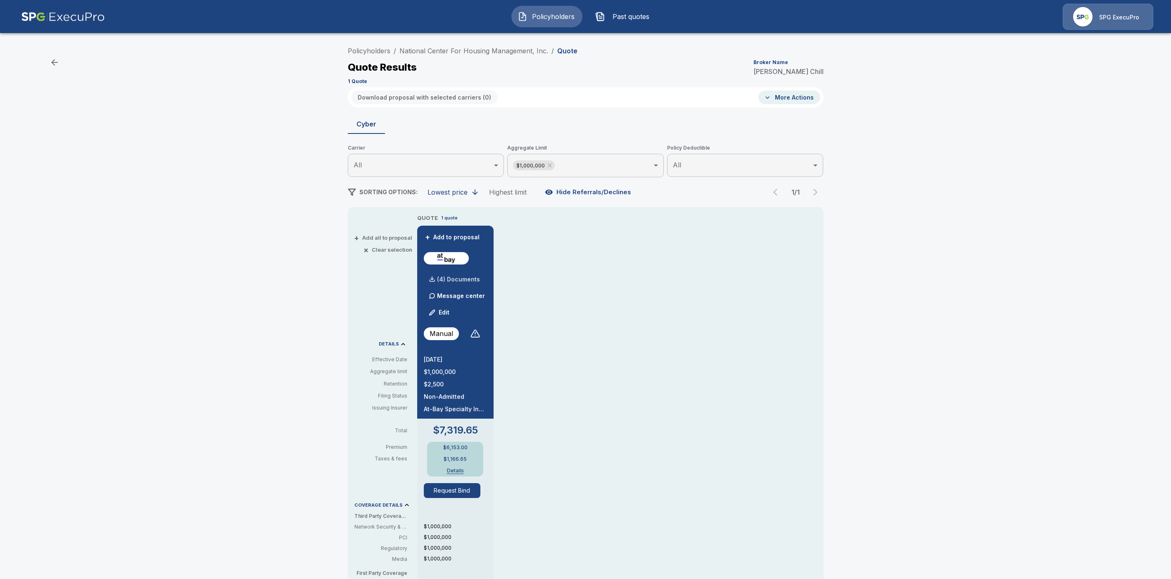
click at [453, 278] on p "(4) Documents" at bounding box center [458, 279] width 43 height 6
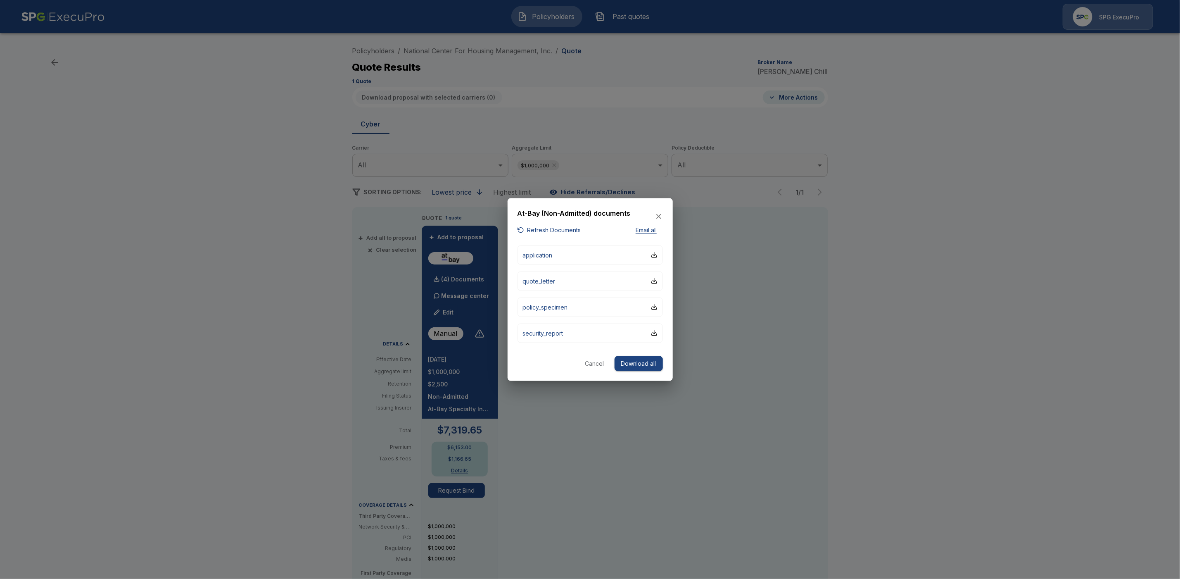
click at [647, 362] on button "Download all" at bounding box center [639, 363] width 48 height 15
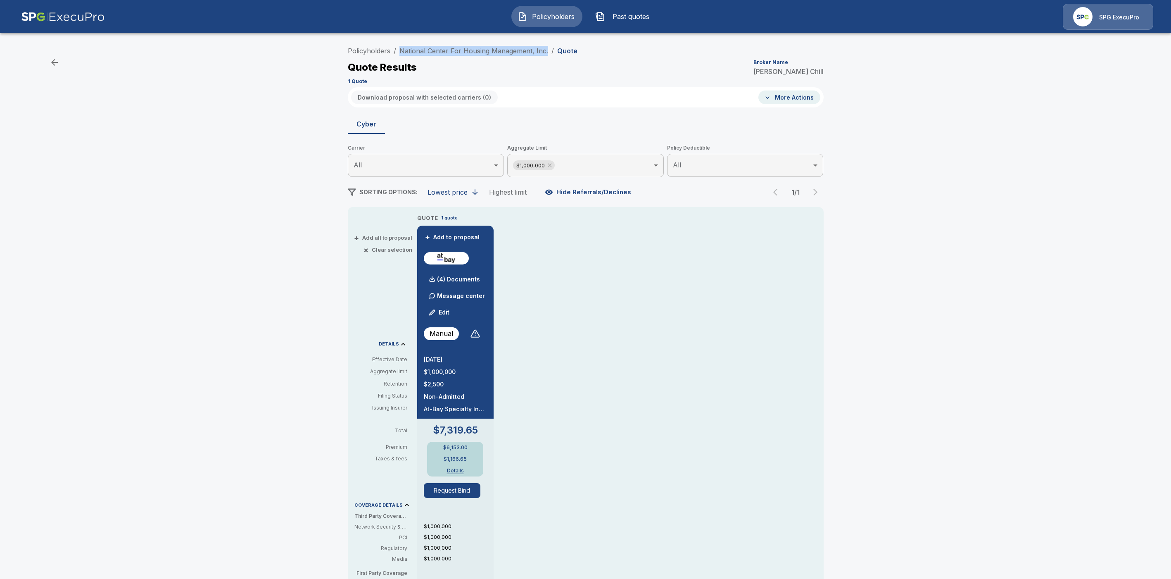
drag, startPoint x: 551, startPoint y: 50, endPoint x: 404, endPoint y: 50, distance: 146.6
click at [404, 50] on ol "Policyholders / National Center For Housing Management, Inc. / Quote" at bounding box center [463, 51] width 230 height 10
copy link "National Center For Housing Management, Inc."
click at [455, 276] on p "(5) Documents" at bounding box center [458, 279] width 43 height 6
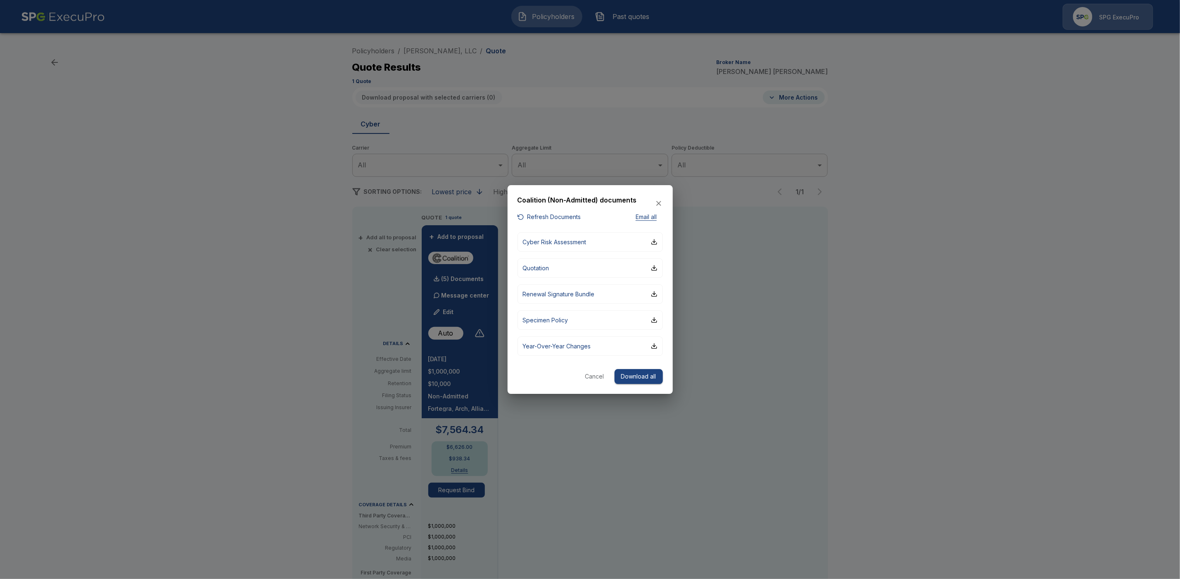
click at [536, 218] on button "Refresh Documents" at bounding box center [550, 217] width 64 height 10
click at [640, 378] on button "Download all" at bounding box center [639, 376] width 48 height 15
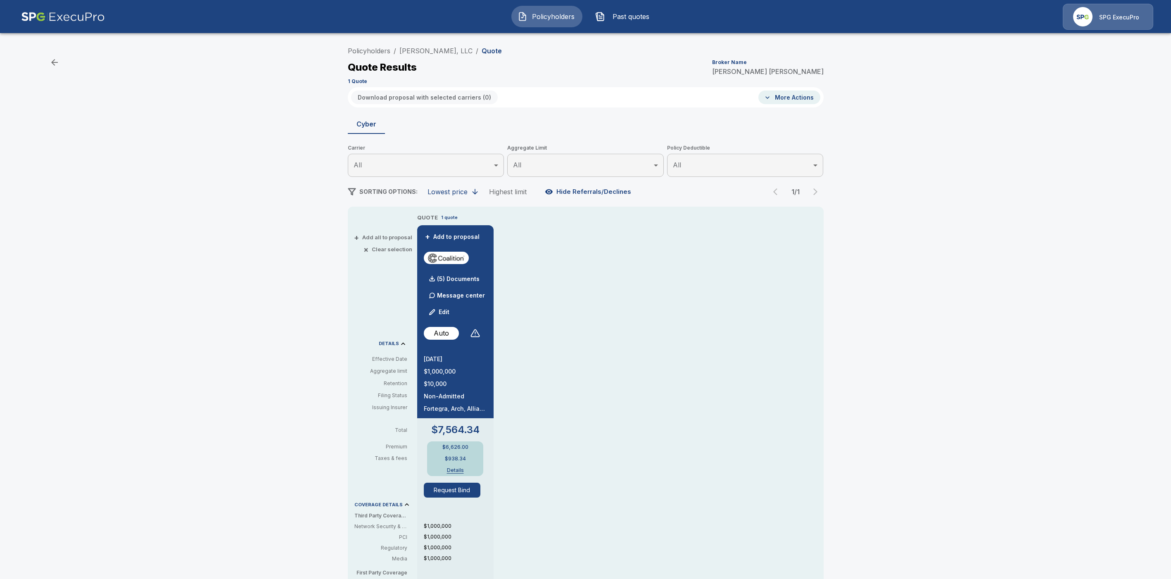
click at [546, 60] on div "Quote Results Broker Name Tricia Dietz" at bounding box center [586, 67] width 476 height 15
drag, startPoint x: 464, startPoint y: 49, endPoint x: 398, endPoint y: 48, distance: 66.5
click at [398, 48] on ol "Policyholders / L. S. Womack, LLC / Quote" at bounding box center [425, 51] width 154 height 10
copy ol "L. S. Womack, LLC /"
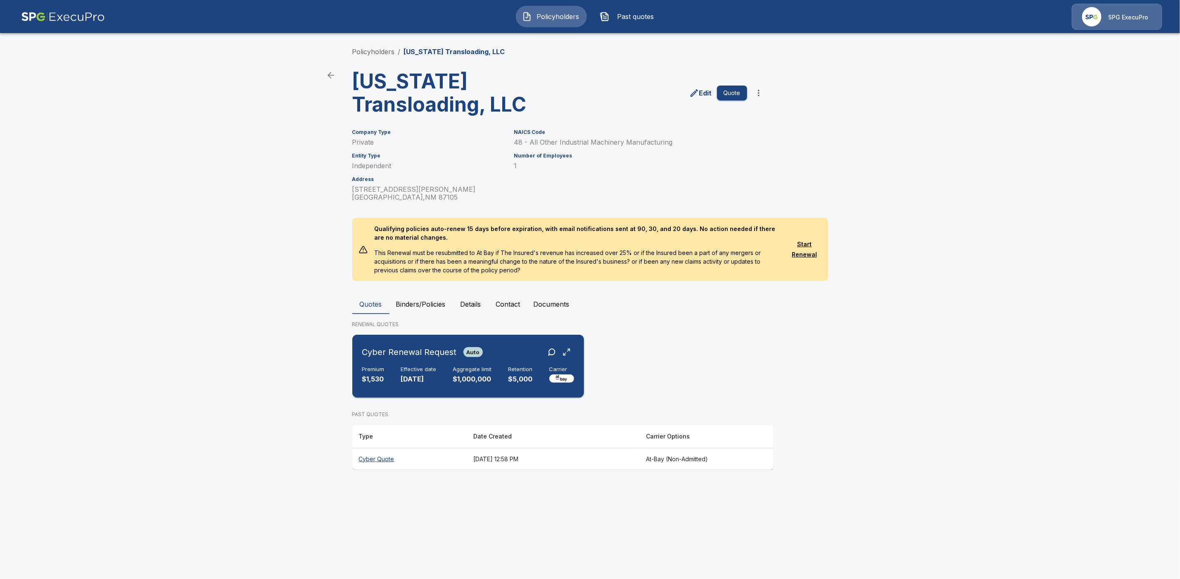
click at [519, 352] on div "Cyber Renewal Request Auto" at bounding box center [468, 352] width 212 height 15
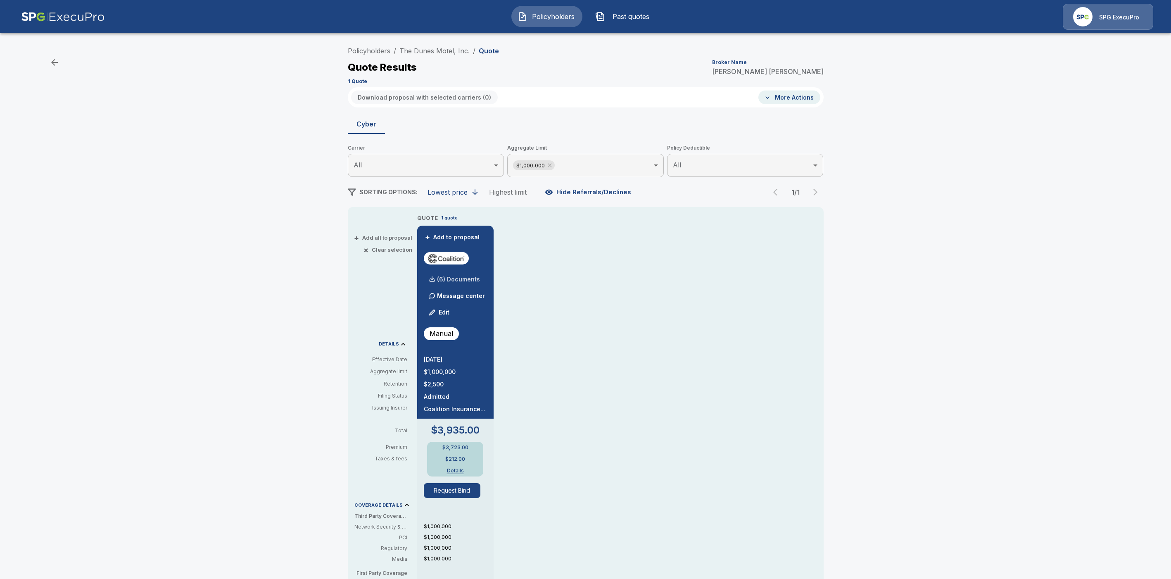
click at [477, 278] on p "(6) Documents" at bounding box center [458, 279] width 43 height 6
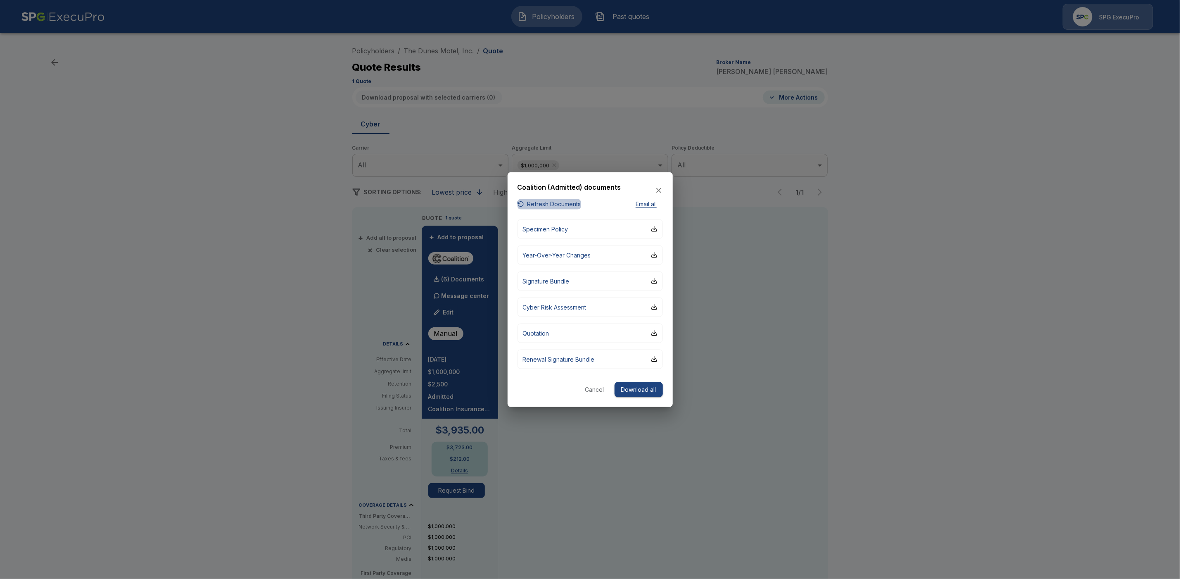
click at [563, 204] on button "Refresh Documents" at bounding box center [550, 204] width 64 height 10
click at [646, 387] on button "Download all" at bounding box center [639, 389] width 48 height 15
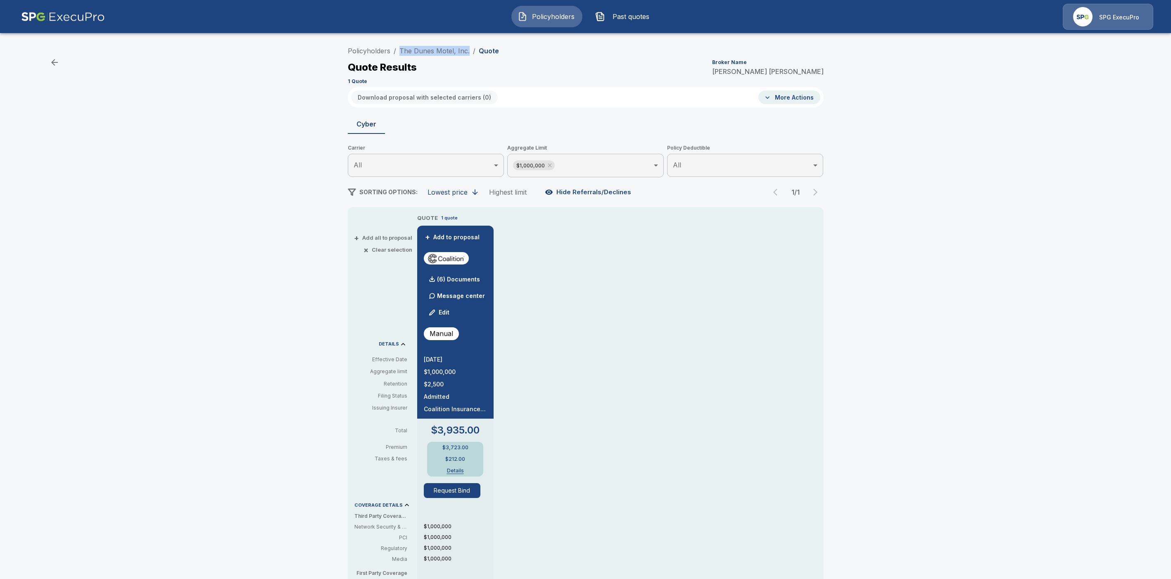
drag, startPoint x: 472, startPoint y: 50, endPoint x: 402, endPoint y: 50, distance: 70.6
click at [402, 50] on ol "Policyholders / The Dunes Motel, Inc. / Quote" at bounding box center [423, 51] width 151 height 10
copy link "The Dunes Motel, Inc."
click at [375, 50] on link "Policyholders" at bounding box center [369, 51] width 43 height 8
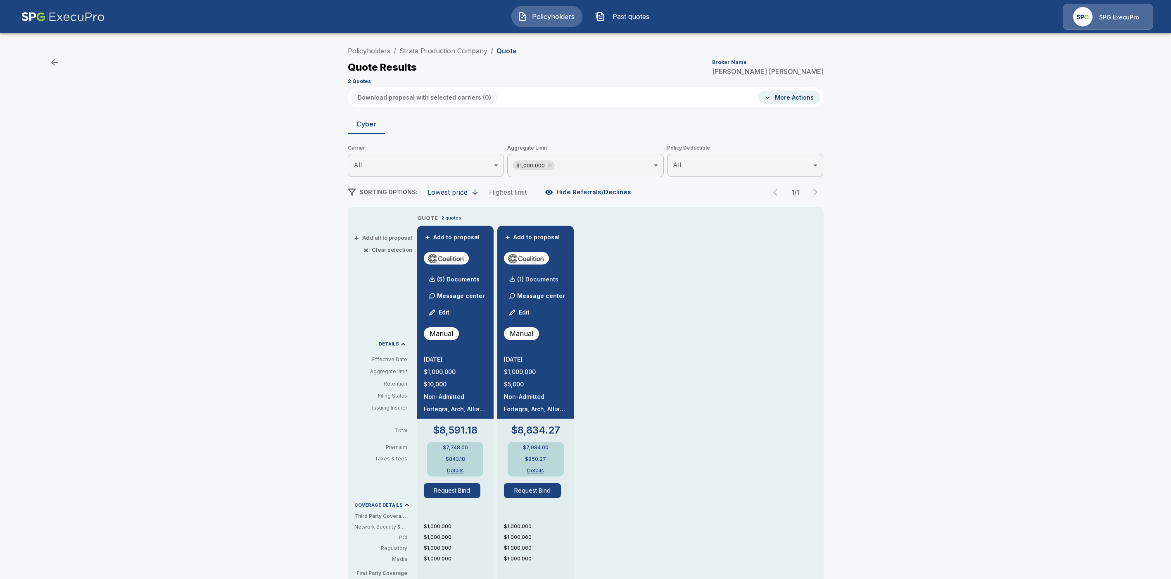
click at [558, 279] on p "(1) Documents" at bounding box center [537, 279] width 41 height 6
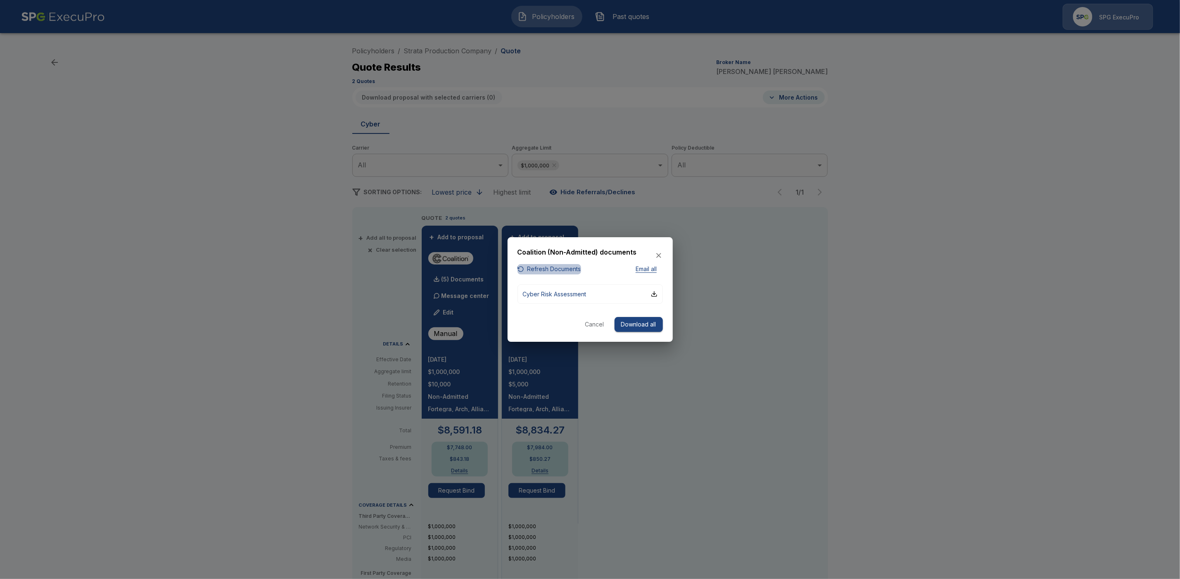
click at [558, 269] on button "Refresh Documents" at bounding box center [550, 269] width 64 height 10
click at [600, 325] on button "Cancel" at bounding box center [595, 324] width 26 height 15
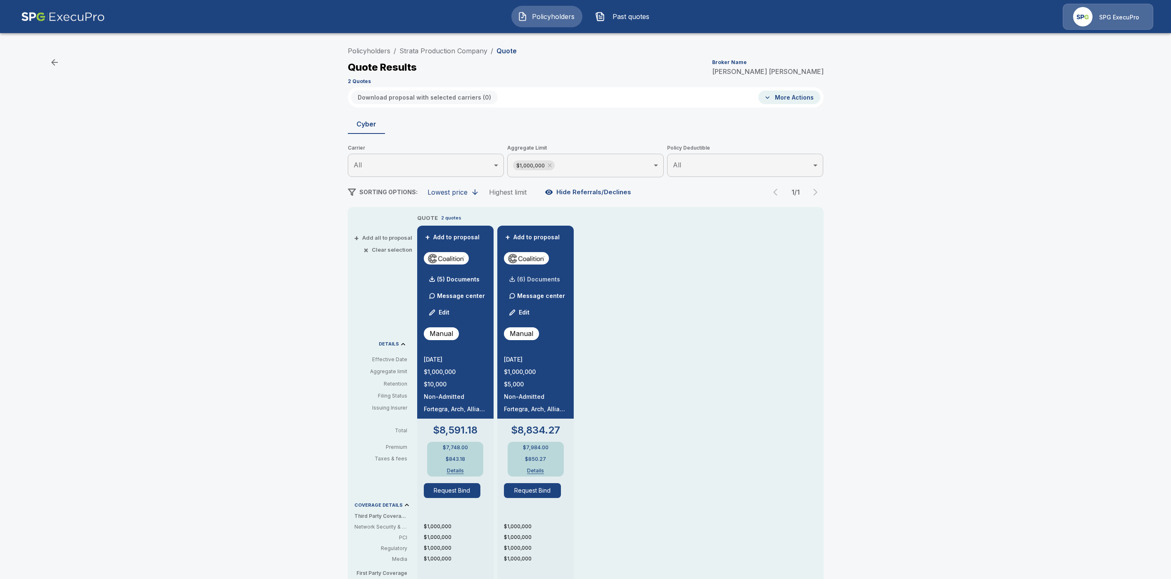
click at [554, 278] on p "(6) Documents" at bounding box center [538, 279] width 43 height 6
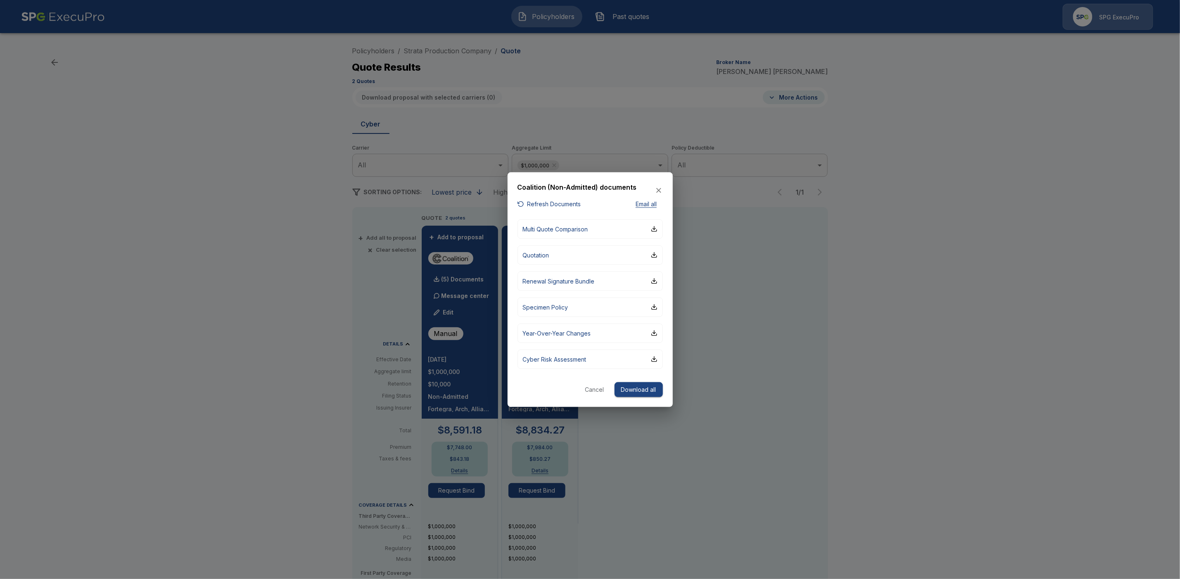
click at [953, 328] on div at bounding box center [590, 289] width 1180 height 579
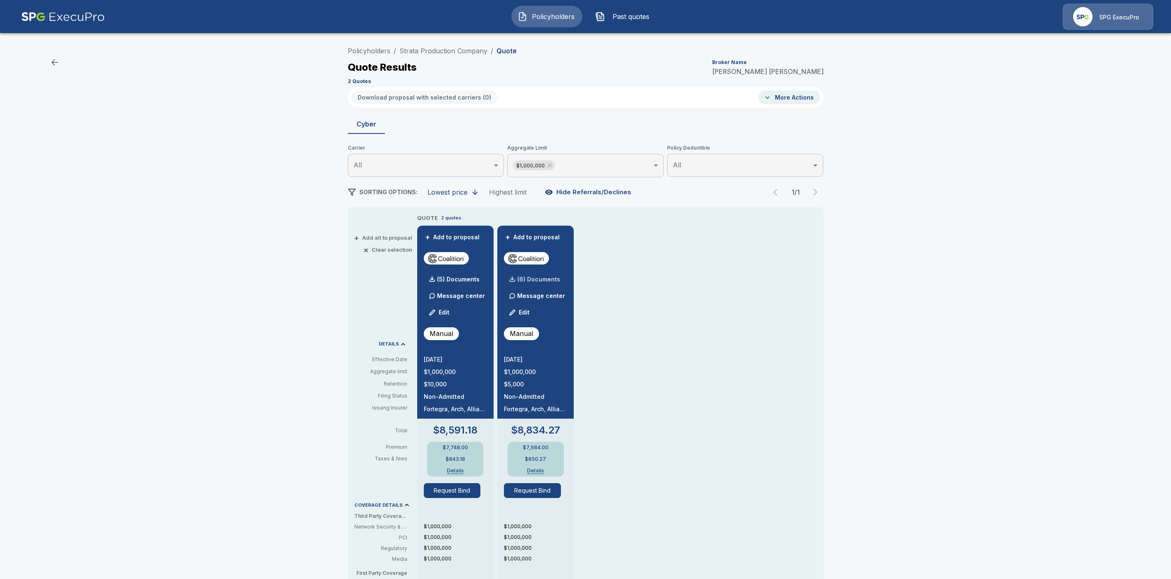
click at [557, 278] on p "(6) Documents" at bounding box center [538, 279] width 43 height 6
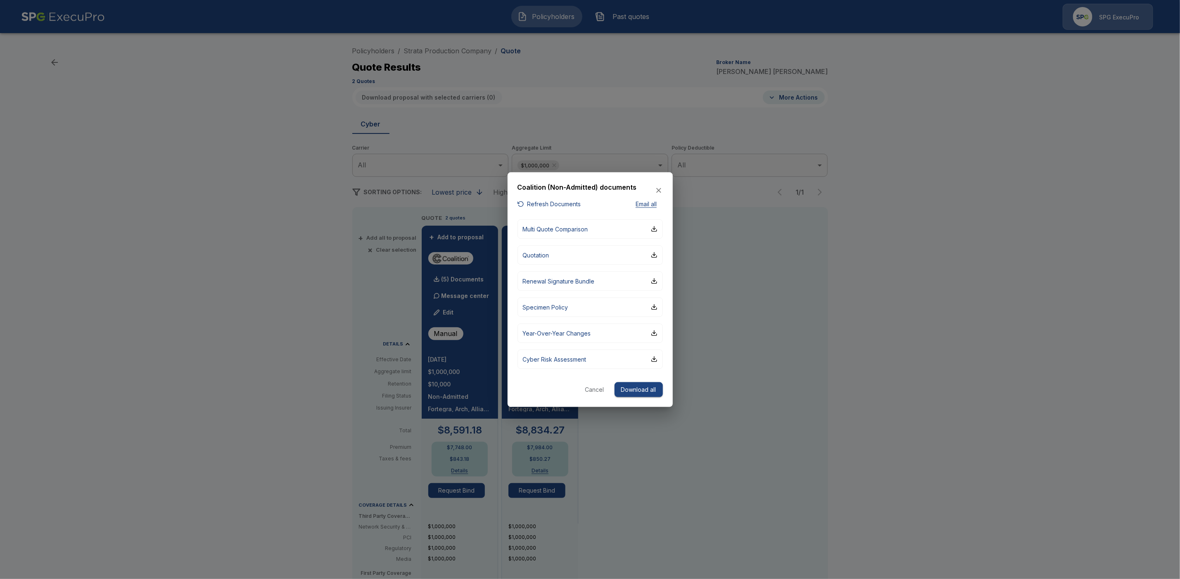
click at [459, 277] on div at bounding box center [590, 289] width 1180 height 579
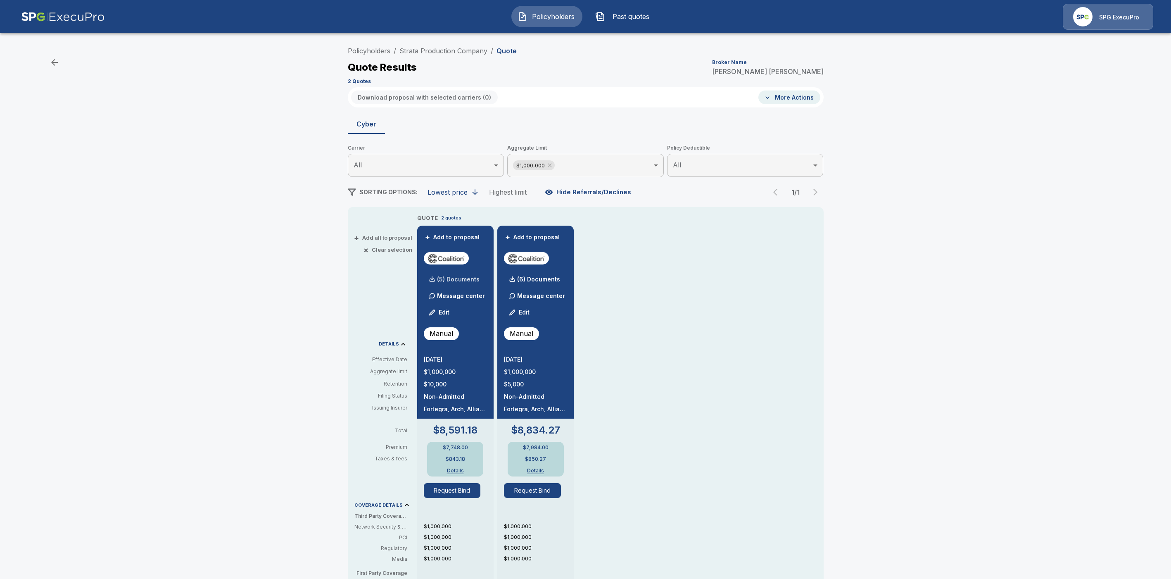
click at [462, 281] on p "(5) Documents" at bounding box center [458, 279] width 43 height 6
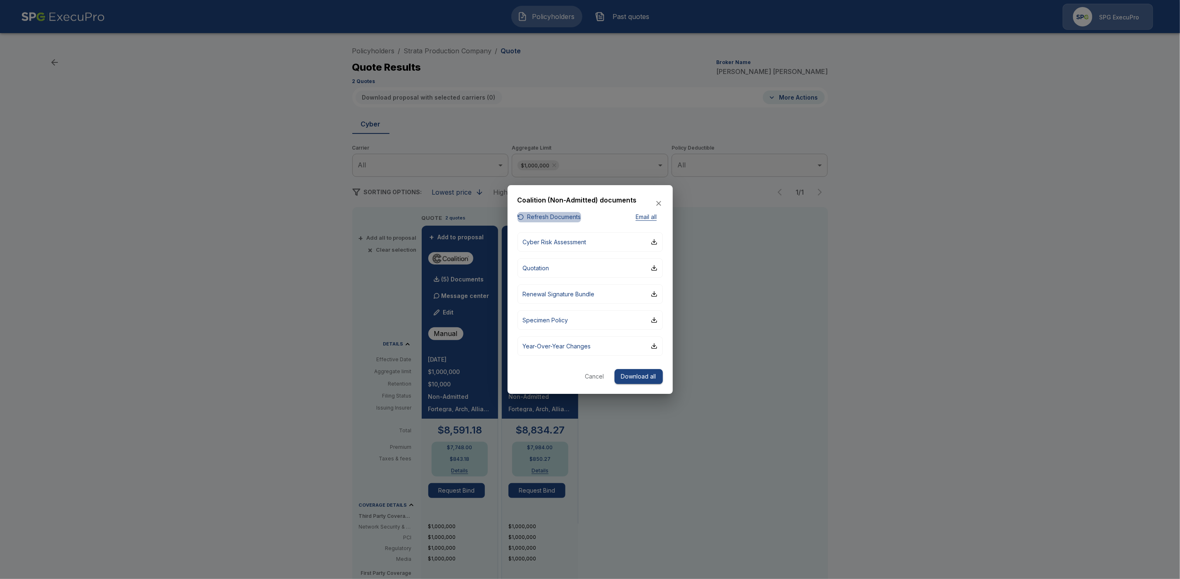
click at [544, 216] on button "Refresh Documents" at bounding box center [550, 217] width 64 height 10
click at [874, 355] on div at bounding box center [590, 289] width 1180 height 579
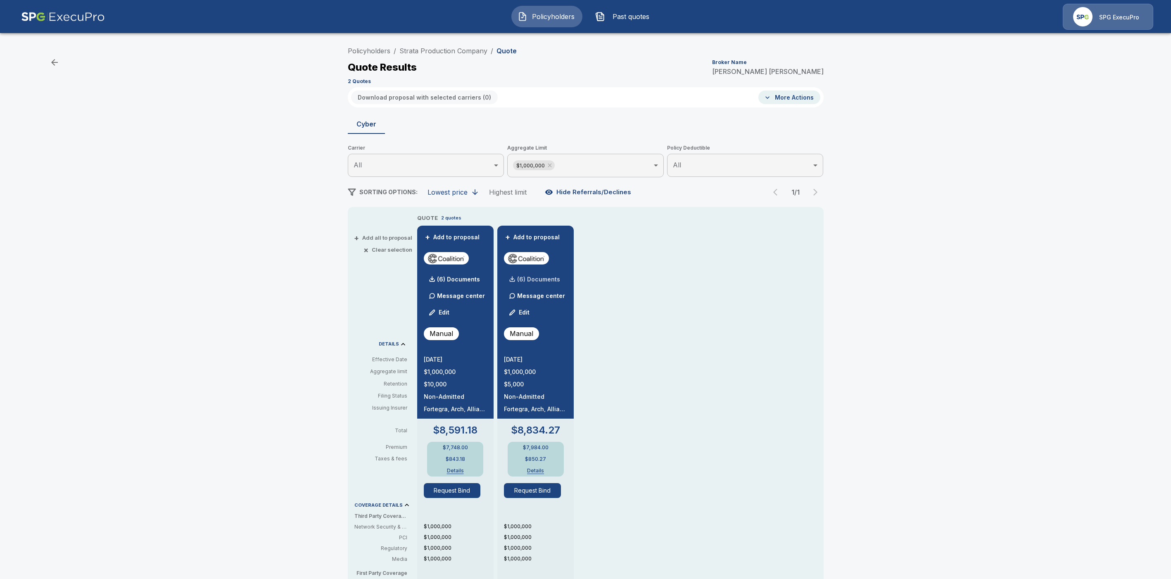
click at [545, 279] on p "(6) Documents" at bounding box center [538, 279] width 43 height 6
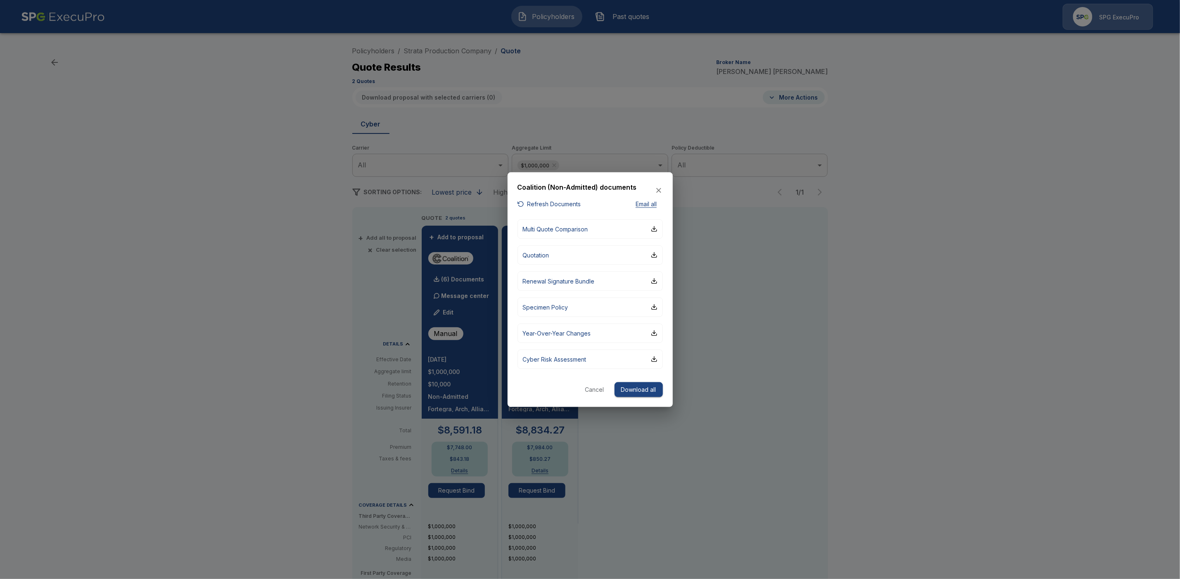
click at [958, 274] on div at bounding box center [590, 289] width 1180 height 579
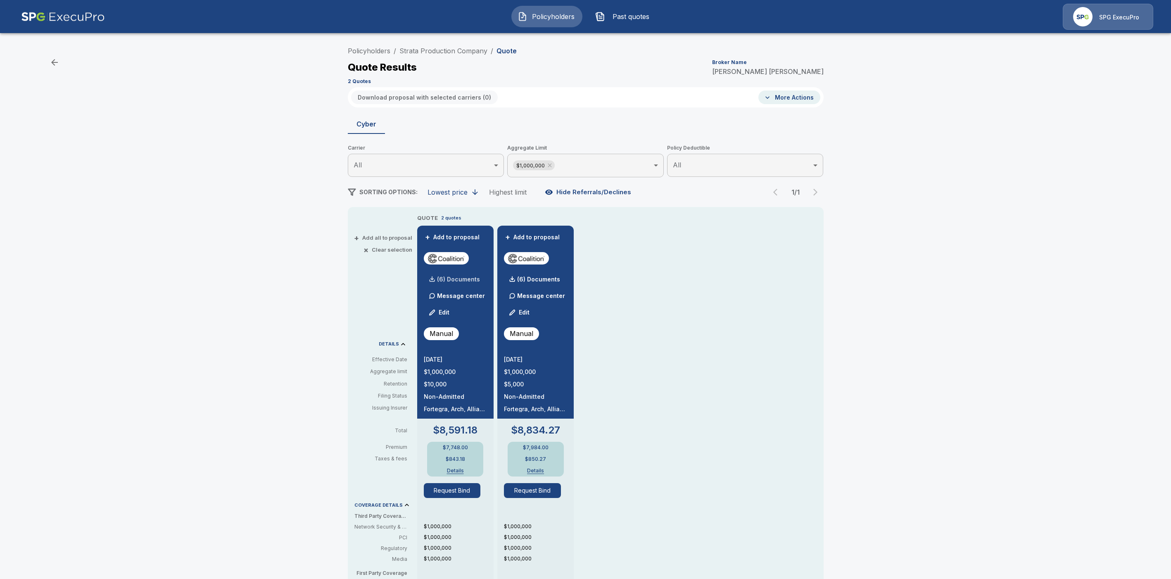
click at [460, 275] on div "(6) Documents" at bounding box center [452, 279] width 56 height 17
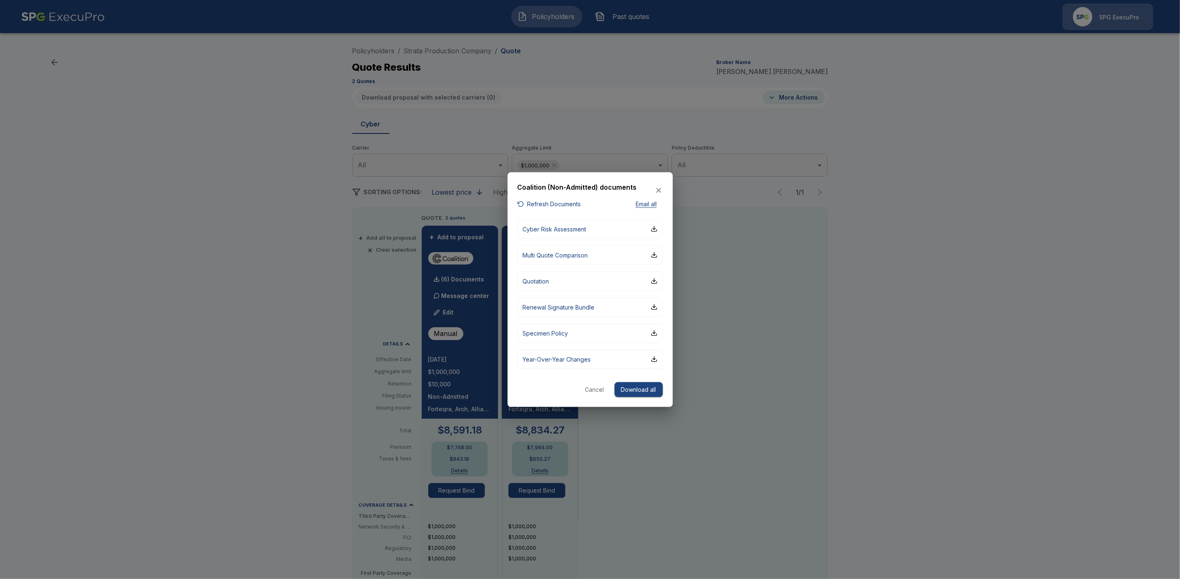
click at [650, 390] on button "Download all" at bounding box center [639, 389] width 48 height 15
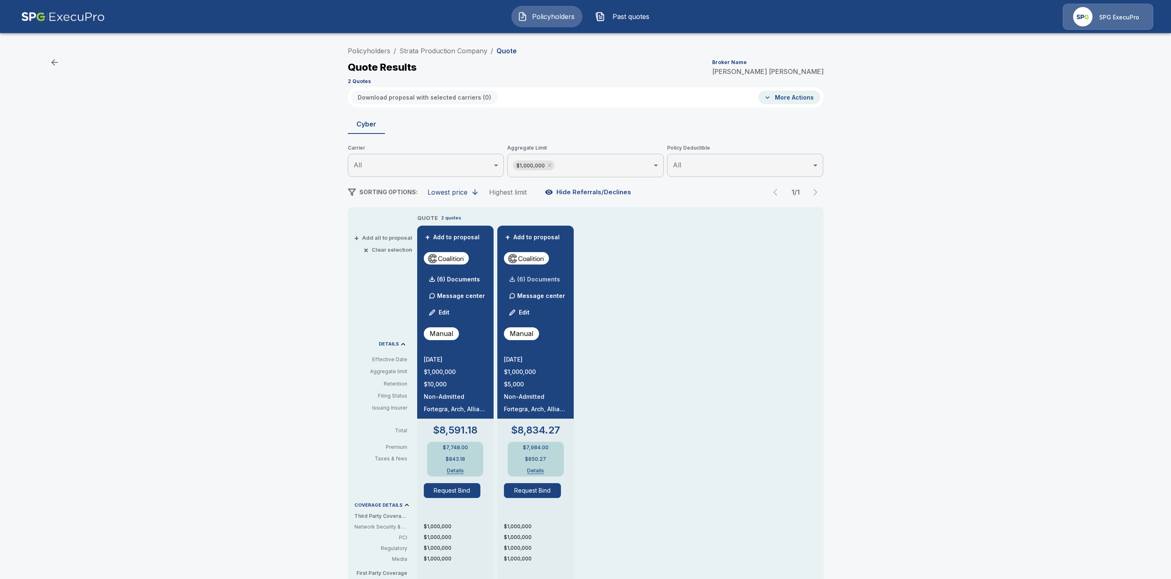
click at [548, 279] on p "(6) Documents" at bounding box center [538, 279] width 43 height 6
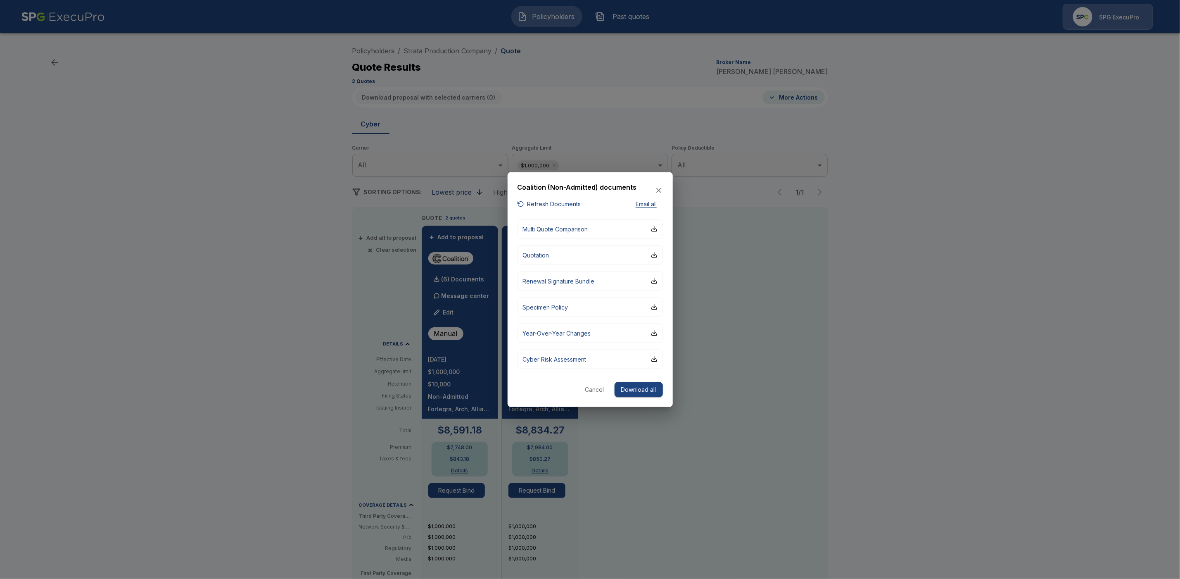
click at [640, 390] on button "Download all" at bounding box center [639, 389] width 48 height 15
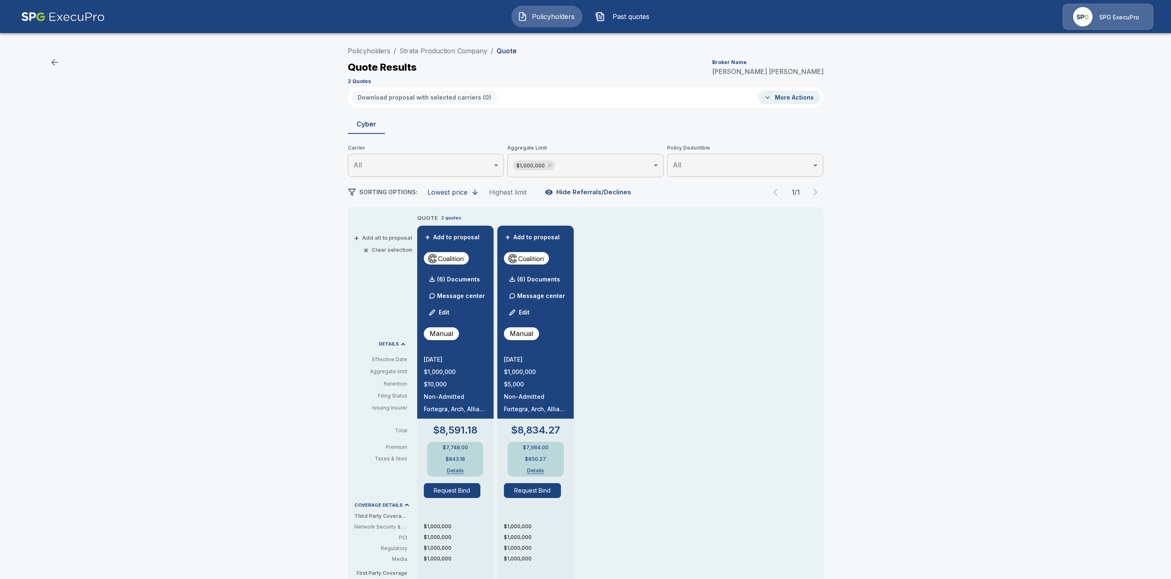
click at [492, 48] on ol "Policyholders / Strata Production Company / Quote" at bounding box center [432, 51] width 169 height 10
drag, startPoint x: 491, startPoint y: 48, endPoint x: 406, endPoint y: 47, distance: 85.1
click at [406, 47] on ol "Policyholders / Strata Production Company / Quote" at bounding box center [432, 51] width 169 height 10
copy ol "Strata Production Company / Quote"
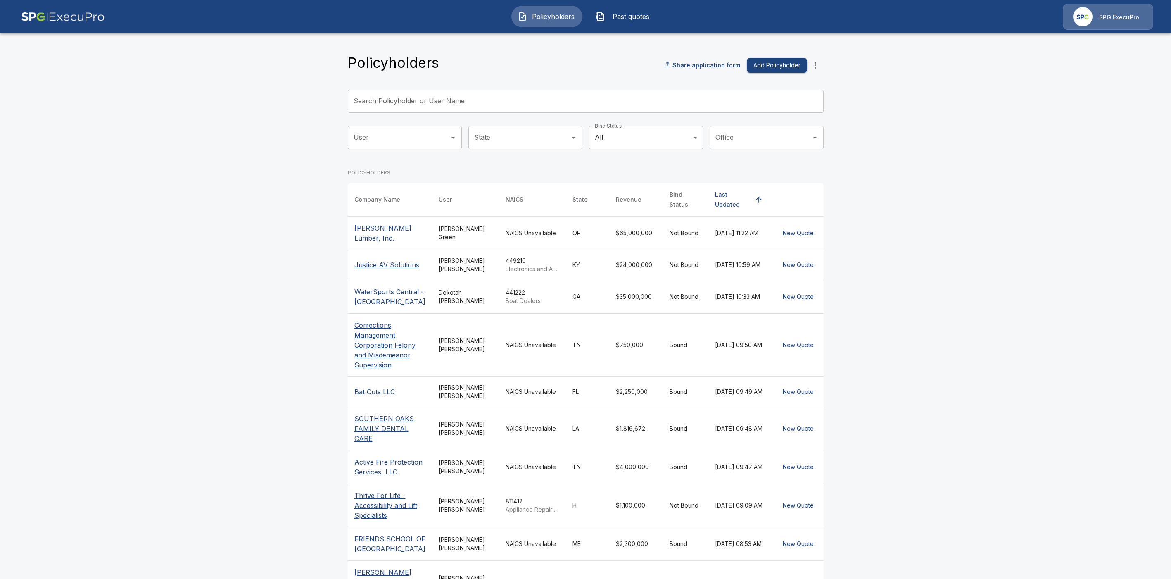
click at [402, 100] on div "Search Policyholder or User Name Search Policyholder or User Name" at bounding box center [586, 101] width 476 height 23
paste input "**********"
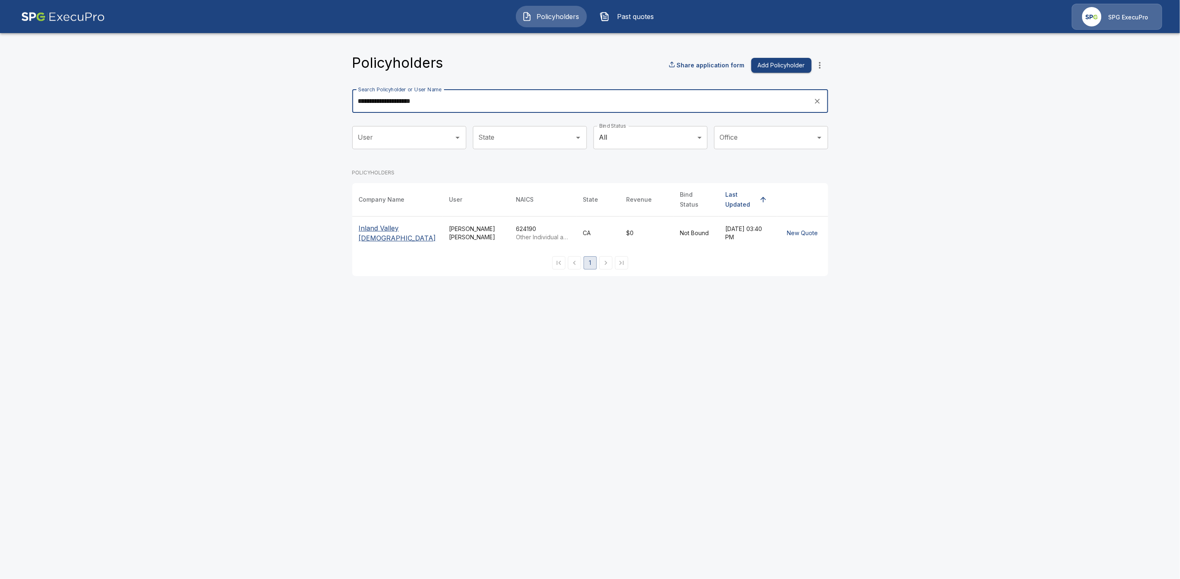
type input "**********"
click at [375, 234] on p "Inland Valley [DEMOGRAPHIC_DATA]" at bounding box center [397, 233] width 77 height 20
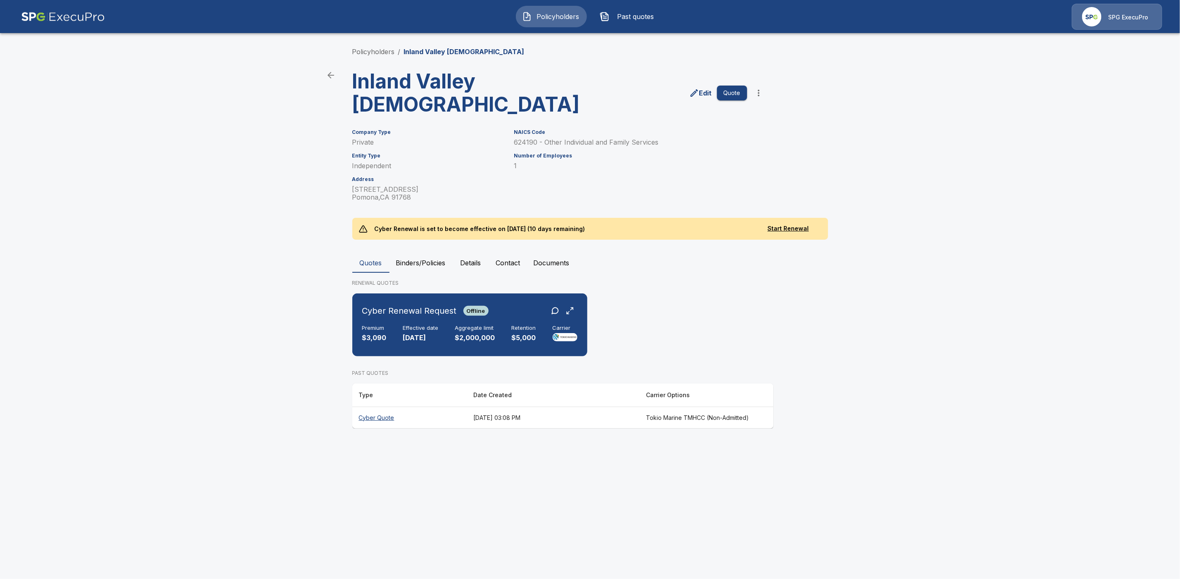
click at [386, 417] on th "Cyber Quote" at bounding box center [409, 417] width 115 height 22
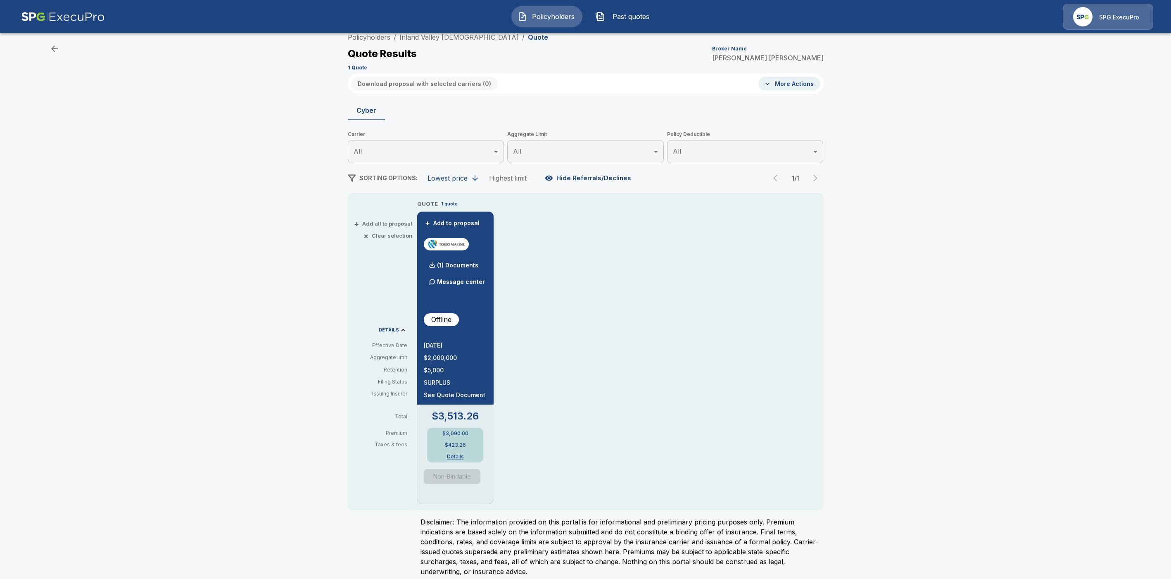
scroll to position [21, 0]
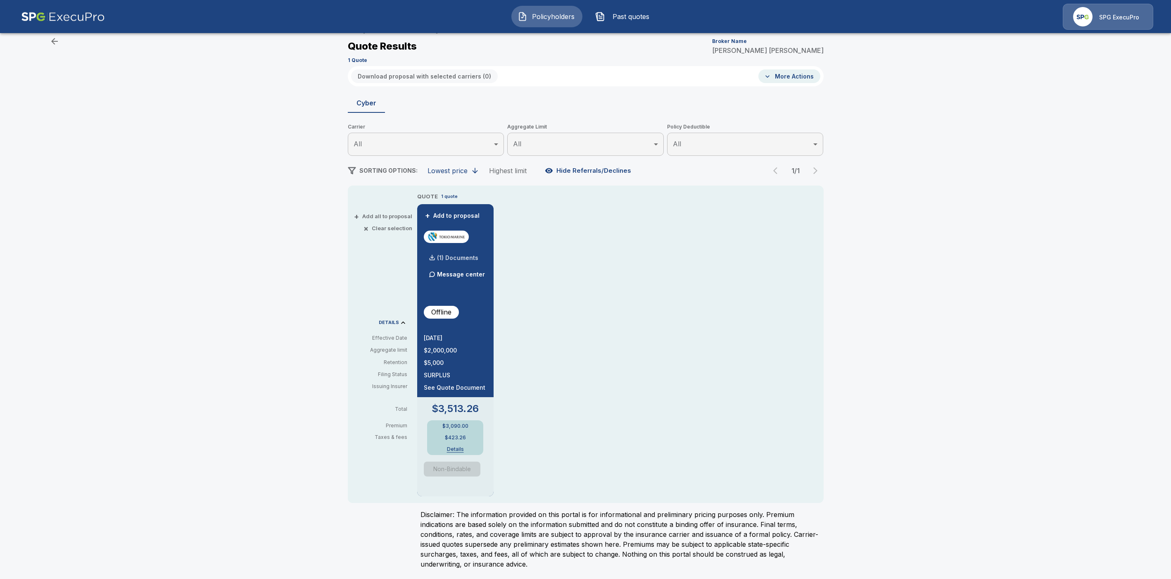
click at [469, 257] on p "(1) Documents" at bounding box center [457, 258] width 41 height 6
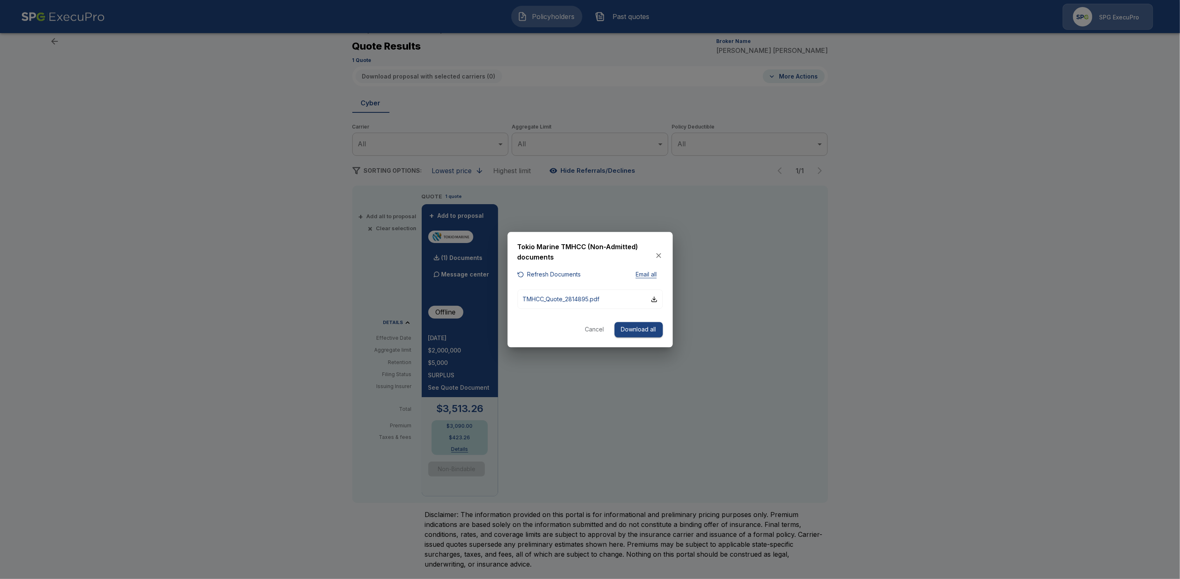
drag, startPoint x: 627, startPoint y: 331, endPoint x: 536, endPoint y: 330, distance: 90.5
click at [536, 330] on div "Cancel Download all" at bounding box center [590, 329] width 145 height 15
click at [551, 273] on button "Refresh Documents" at bounding box center [550, 274] width 64 height 10
click at [957, 383] on div at bounding box center [590, 289] width 1180 height 579
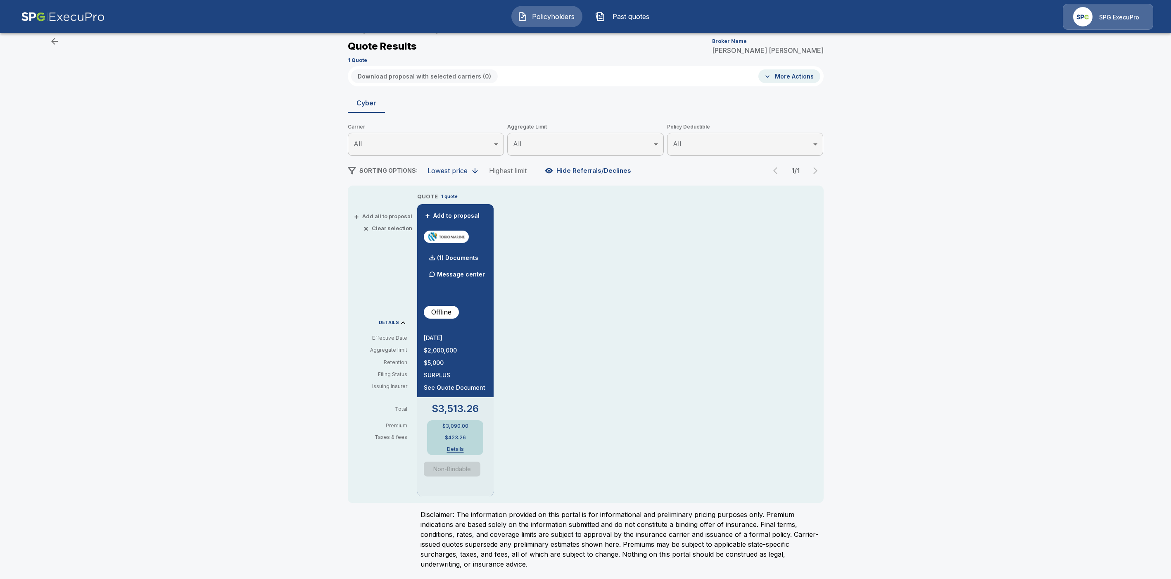
scroll to position [0, 0]
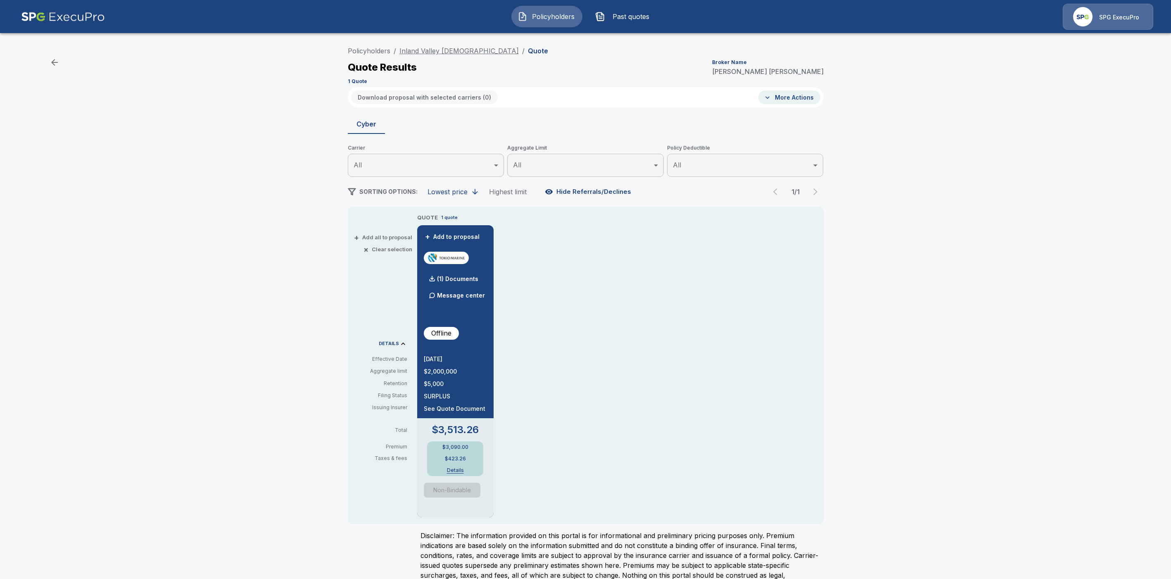
click at [469, 50] on link "Inland Valley [DEMOGRAPHIC_DATA]" at bounding box center [458, 51] width 119 height 8
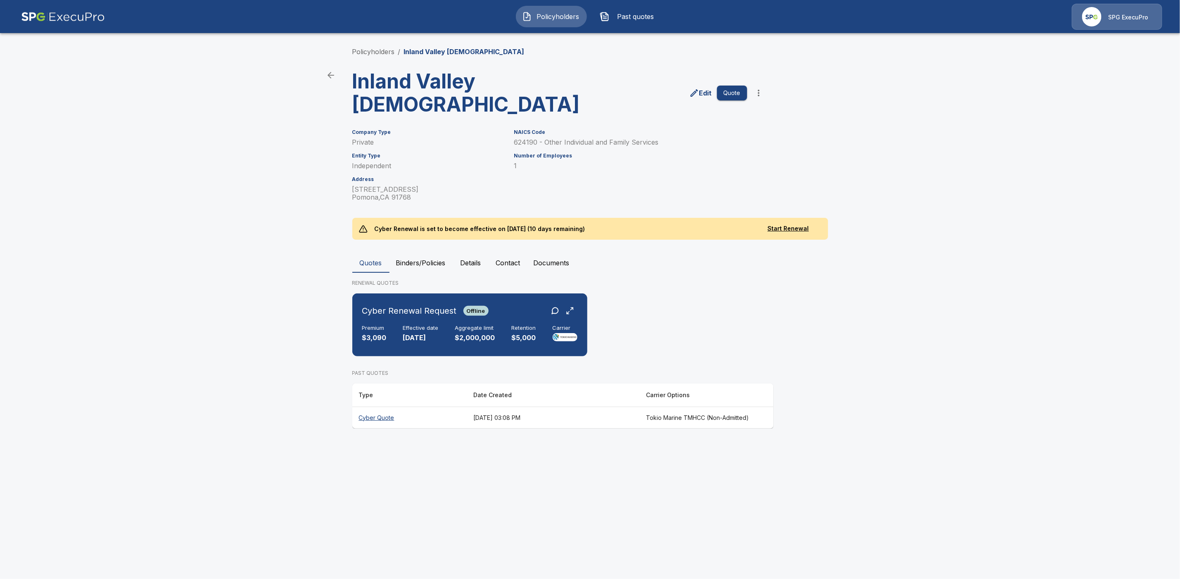
drag, startPoint x: 523, startPoint y: 52, endPoint x: 403, endPoint y: 50, distance: 119.8
click at [403, 50] on div "Policyholders / Inland Valley [DEMOGRAPHIC_DATA]" at bounding box center [590, 52] width 476 height 10
copy p "Inland Valley [DEMOGRAPHIC_DATA]"
click at [499, 315] on div "Cyber Renewal Request Offline" at bounding box center [469, 310] width 215 height 15
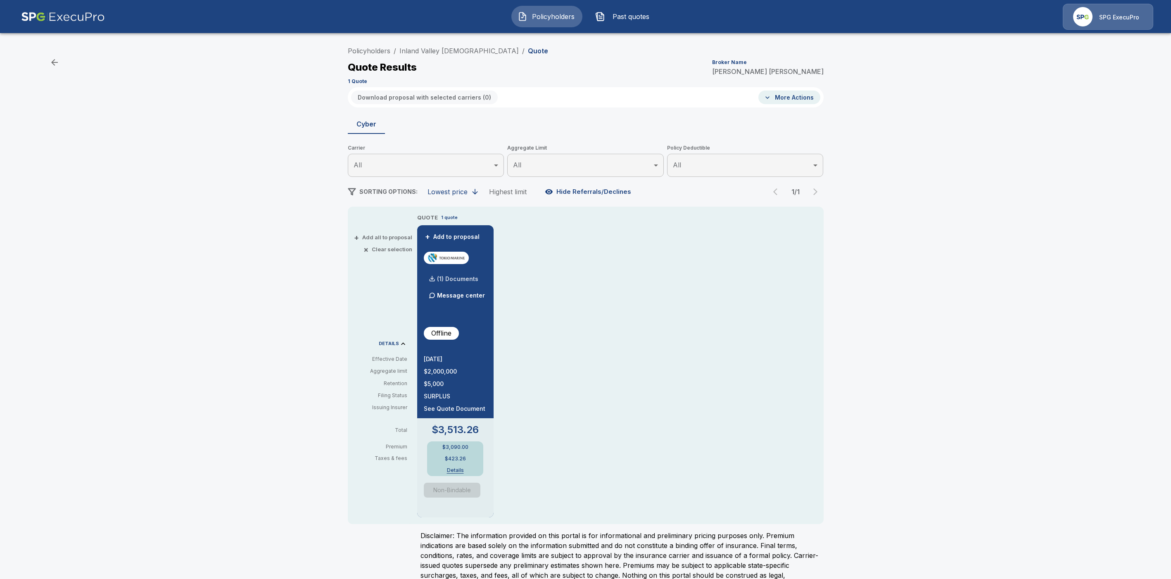
click at [468, 277] on p "(1) Documents" at bounding box center [457, 279] width 41 height 6
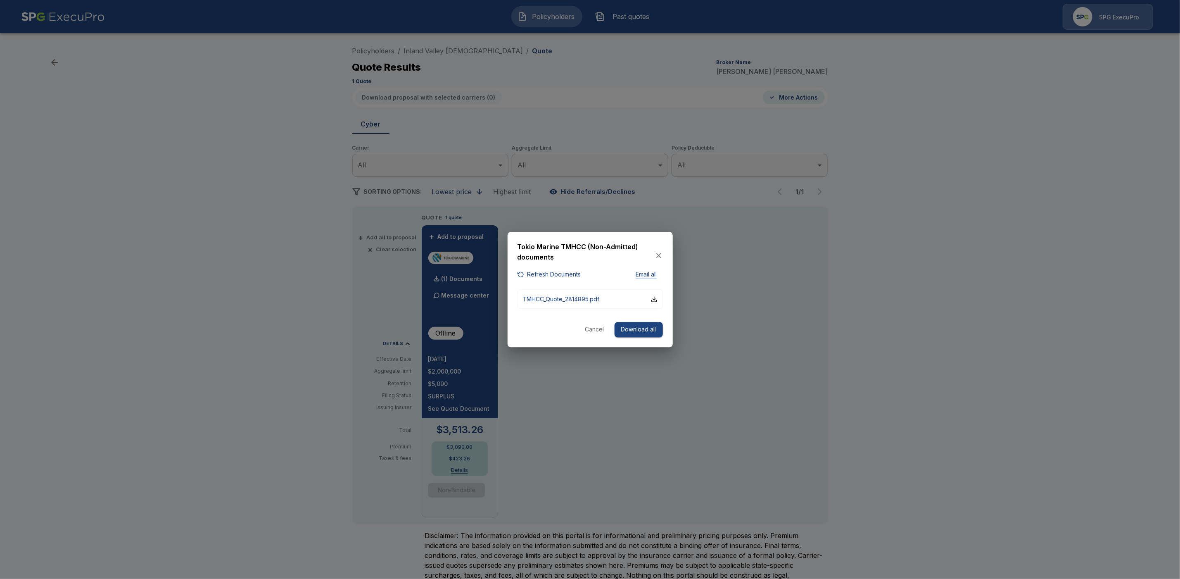
drag, startPoint x: 626, startPoint y: 328, endPoint x: 839, endPoint y: 366, distance: 216.8
click at [627, 328] on button "Download all" at bounding box center [639, 329] width 48 height 15
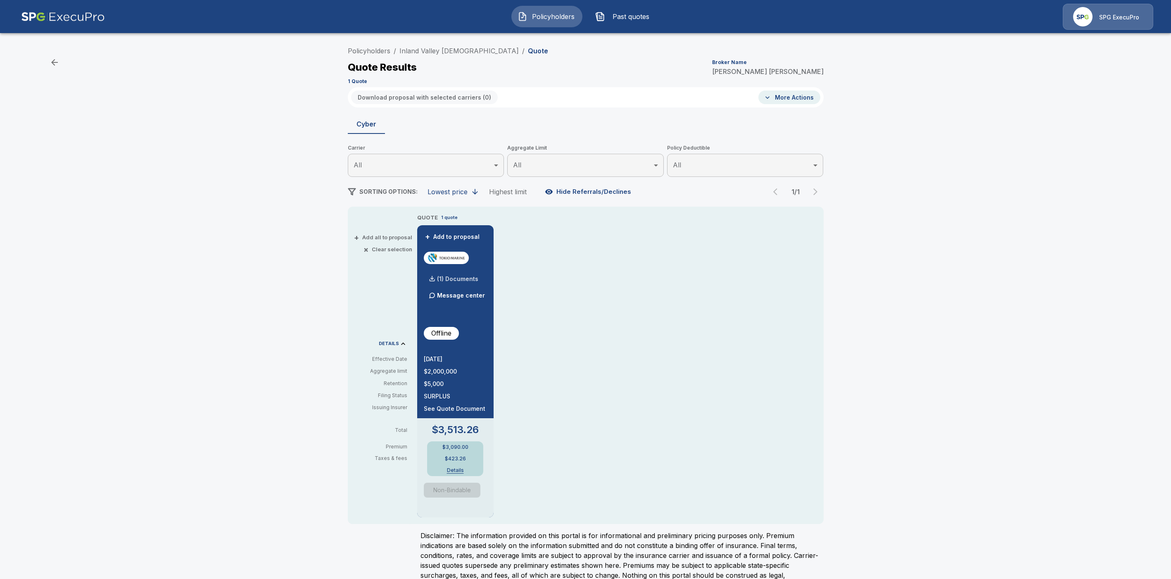
click at [453, 276] on p "(1) Documents" at bounding box center [457, 279] width 41 height 6
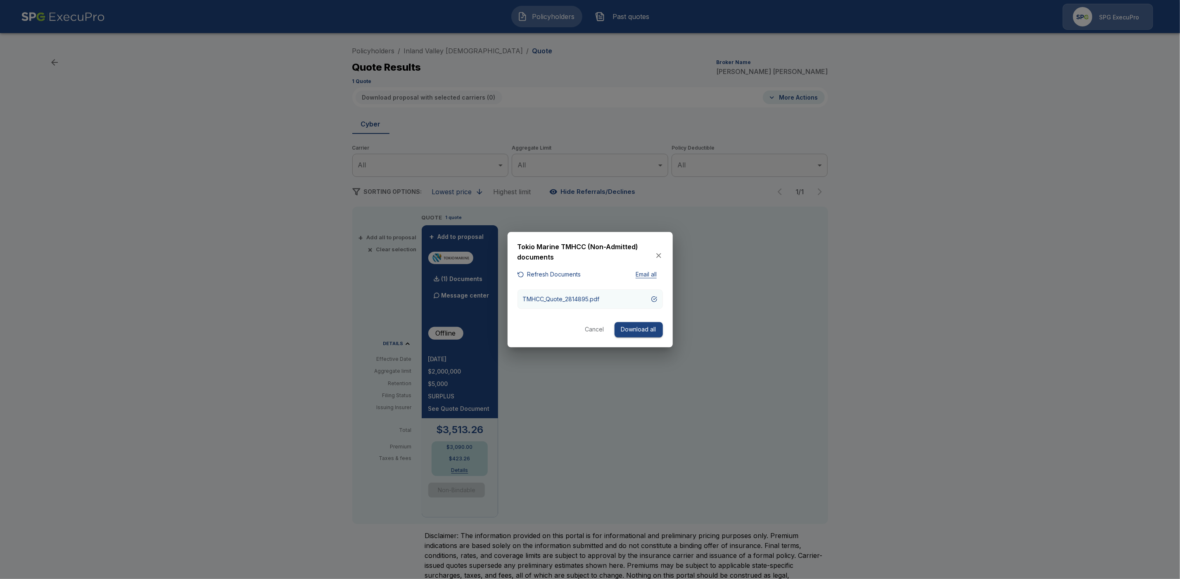
click at [596, 295] on p "TMHCC_Quote_2814895.pdf" at bounding box center [561, 299] width 77 height 9
click at [591, 330] on button "Cancel" at bounding box center [595, 329] width 26 height 15
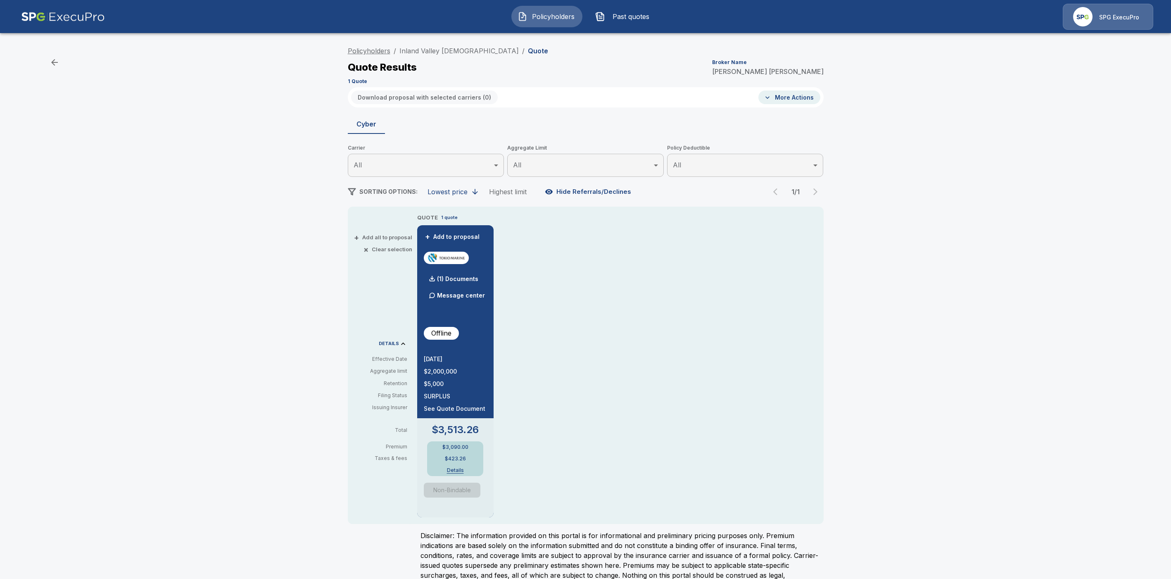
click at [356, 50] on link "Policyholders" at bounding box center [369, 51] width 43 height 8
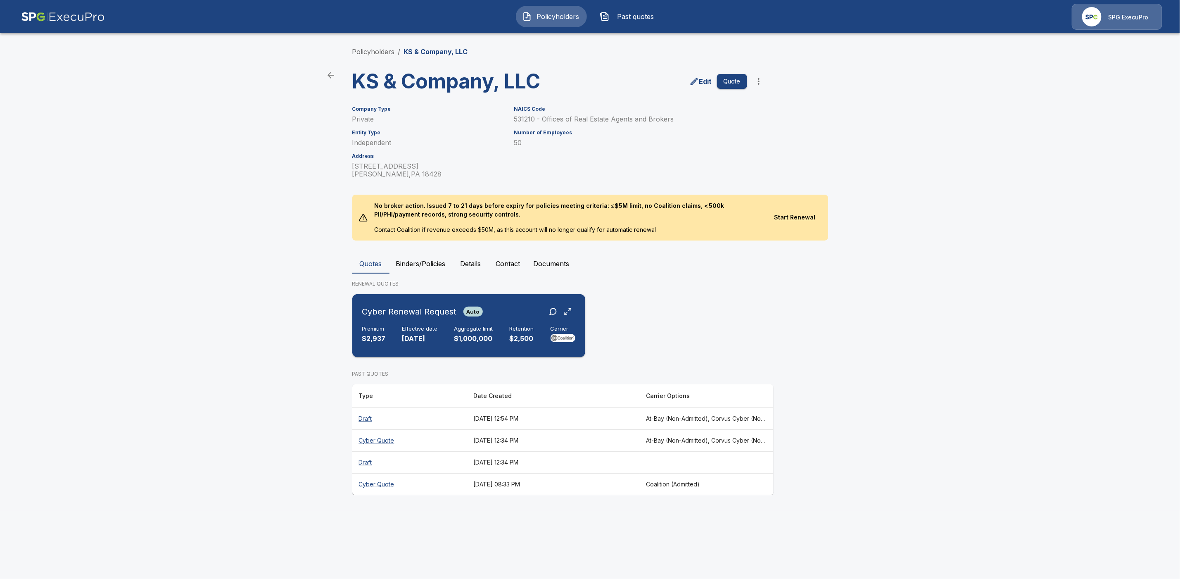
click at [512, 310] on div "Cyber Renewal Request Auto" at bounding box center [468, 311] width 213 height 15
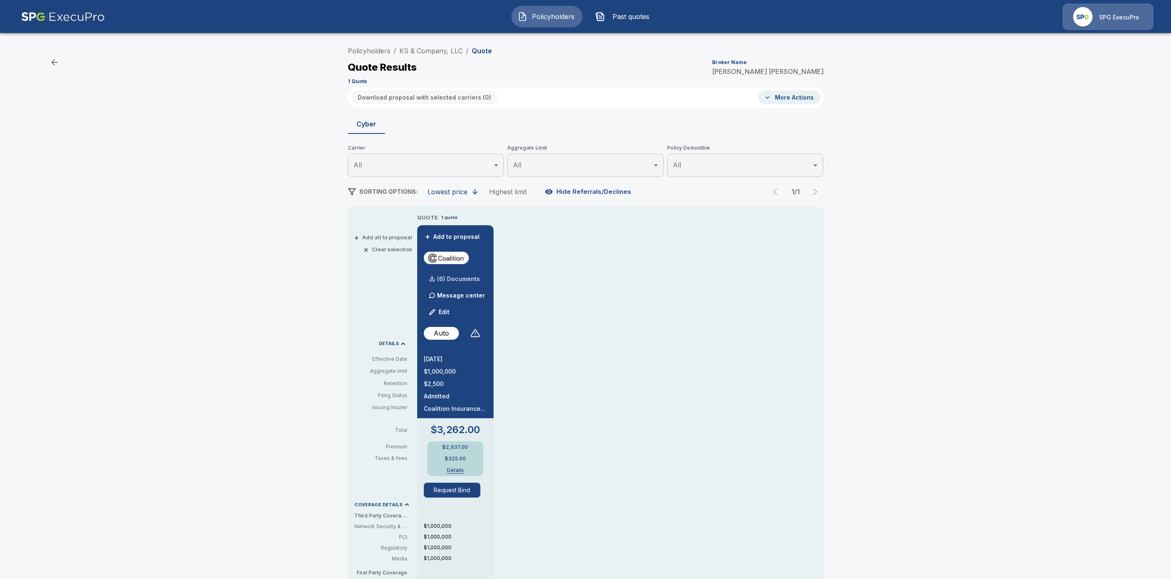
click at [480, 278] on p "(6) Documents" at bounding box center [458, 279] width 43 height 6
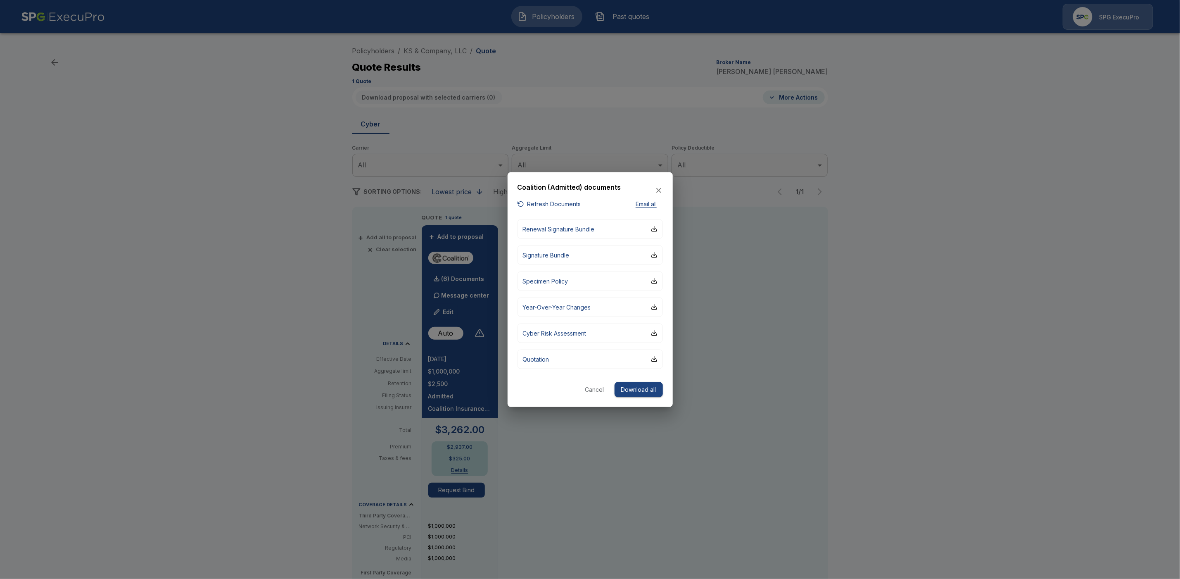
click at [546, 202] on button "Refresh Documents" at bounding box center [550, 204] width 64 height 10
click at [639, 389] on button "Download all" at bounding box center [639, 389] width 48 height 15
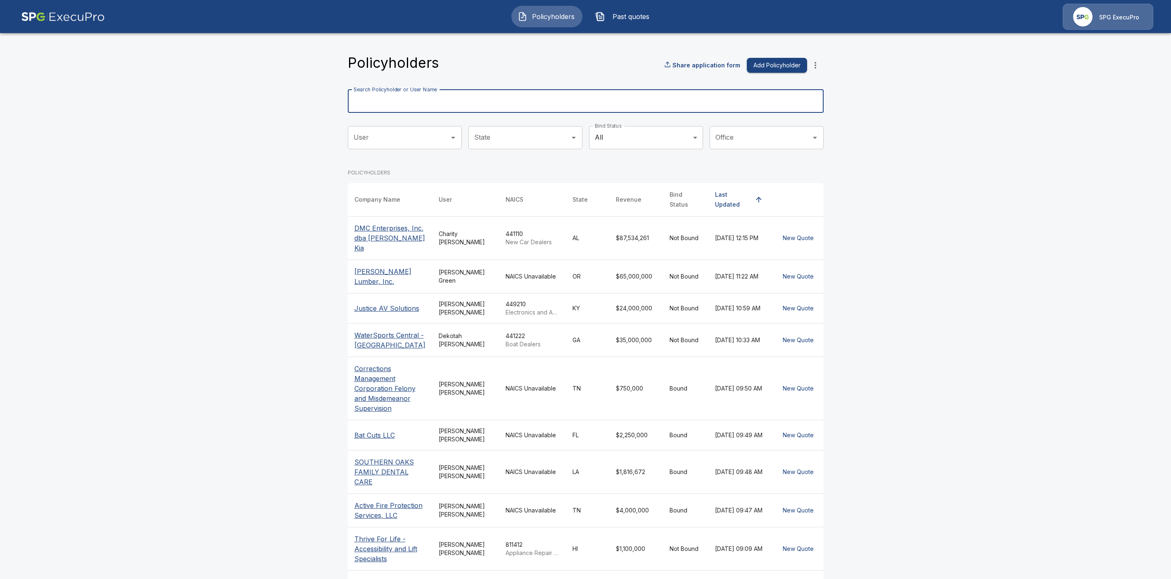
click at [392, 98] on input "Search Policyholder or User Name" at bounding box center [581, 101] width 467 height 23
paste input "**********"
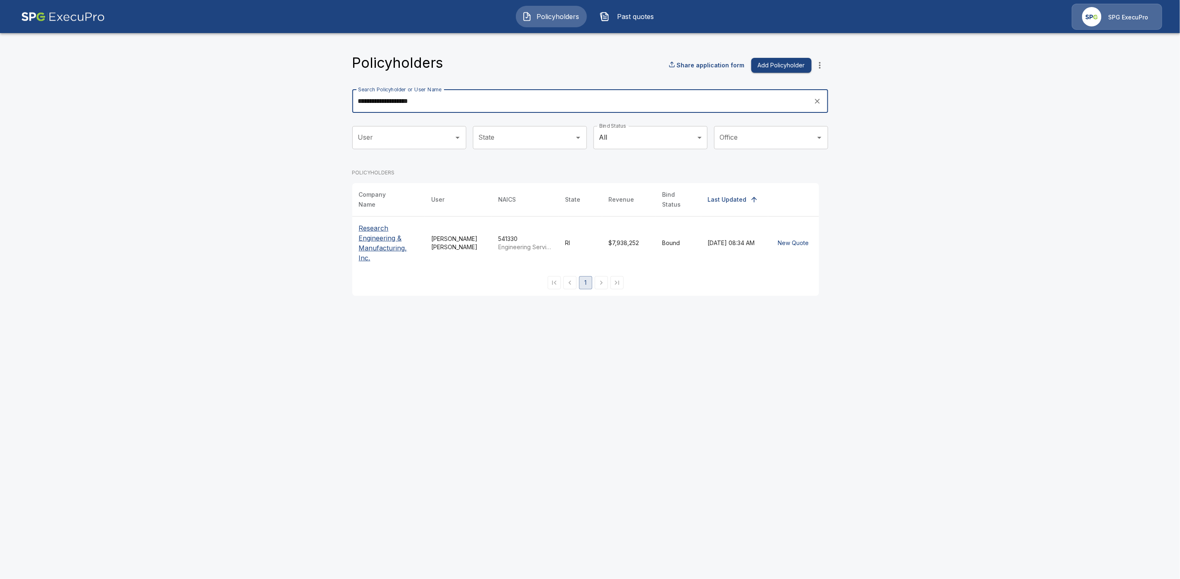
type input "**********"
click at [379, 229] on p "Research Engineering & Manufacturing, Inc." at bounding box center [388, 243] width 59 height 40
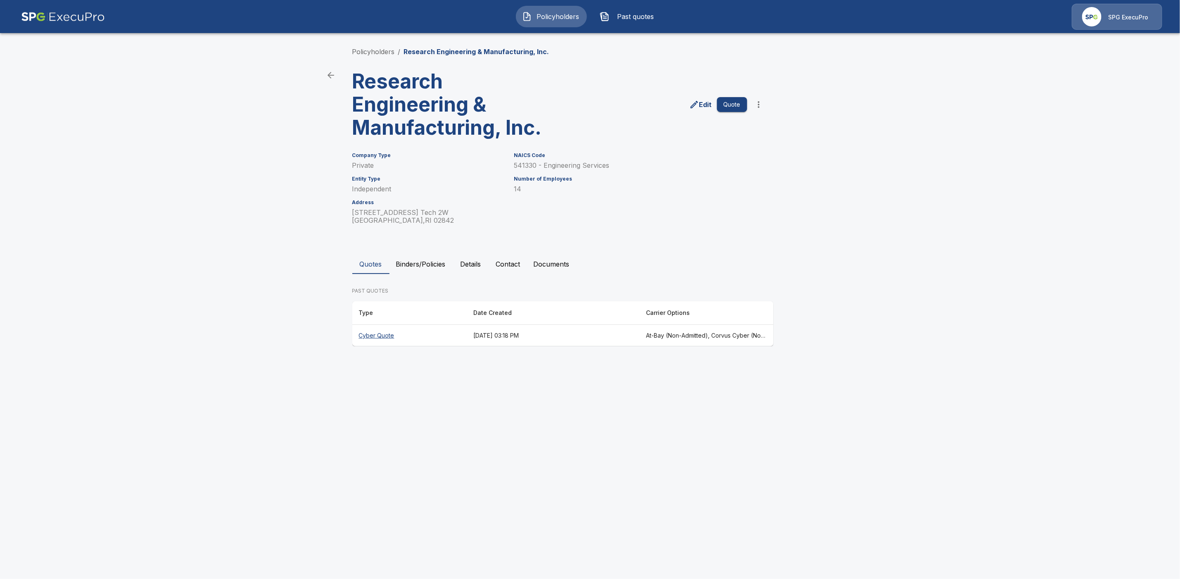
click at [378, 333] on th "Cyber Quote" at bounding box center [409, 336] width 115 height 22
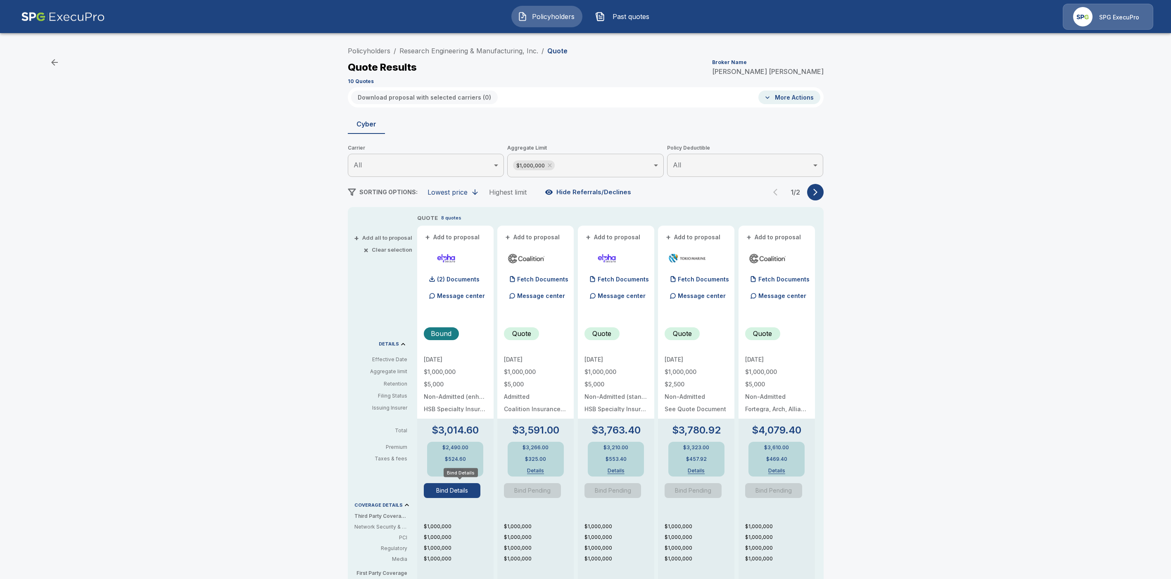
click at [461, 490] on button "Bind Details" at bounding box center [452, 490] width 57 height 15
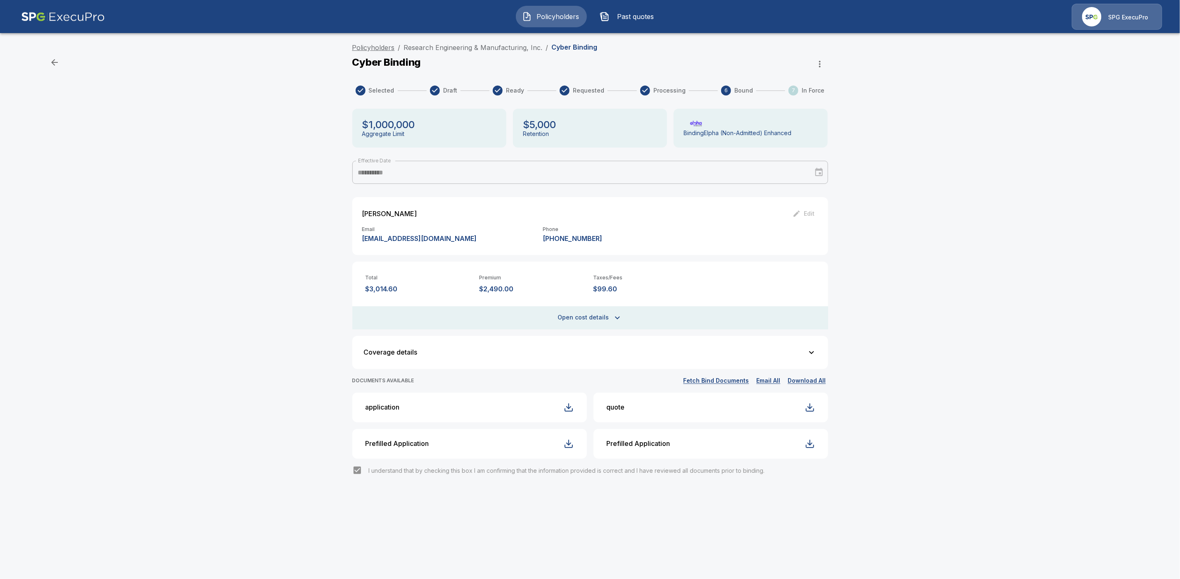
click at [376, 46] on link "Policyholders" at bounding box center [373, 47] width 43 height 8
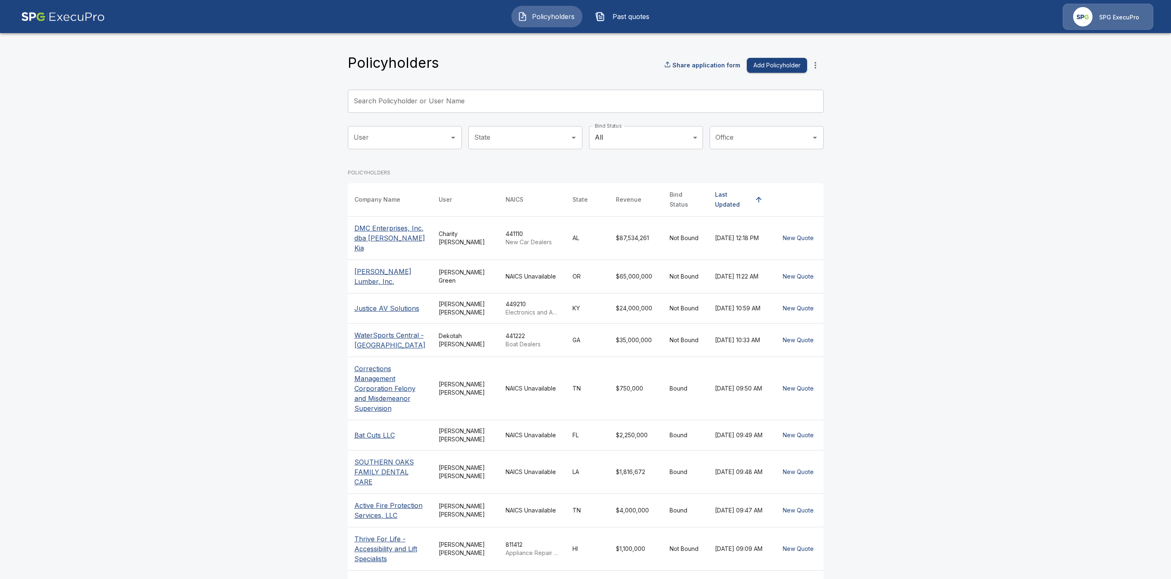
click at [419, 102] on input "Search Policyholder or User Name" at bounding box center [581, 101] width 467 height 23
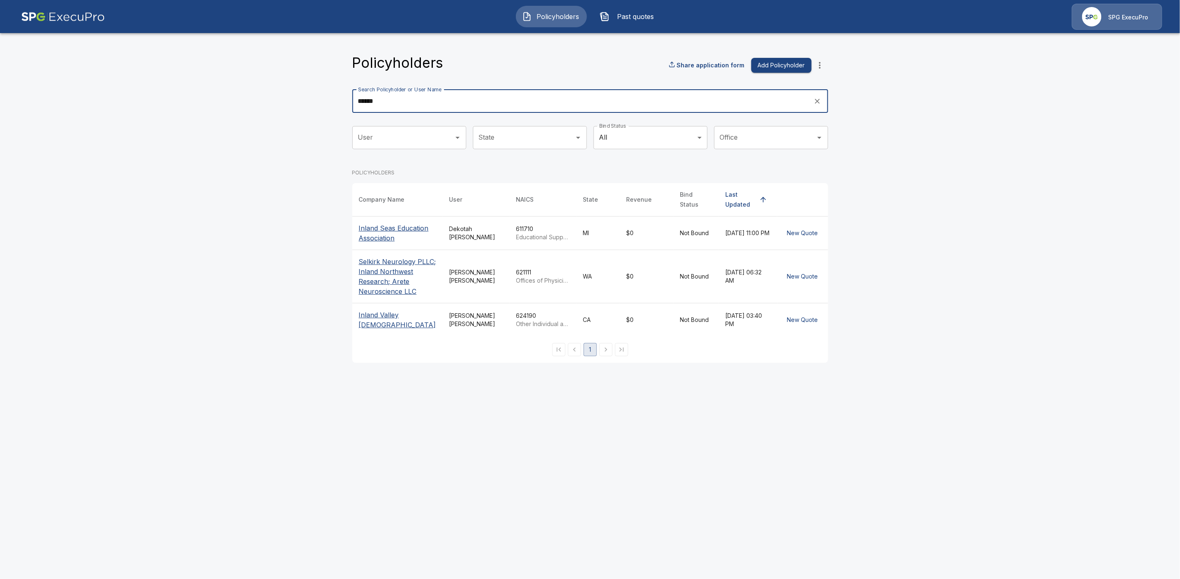
type input "******"
click at [374, 330] on p "Inland Valley [DEMOGRAPHIC_DATA]" at bounding box center [397, 320] width 77 height 20
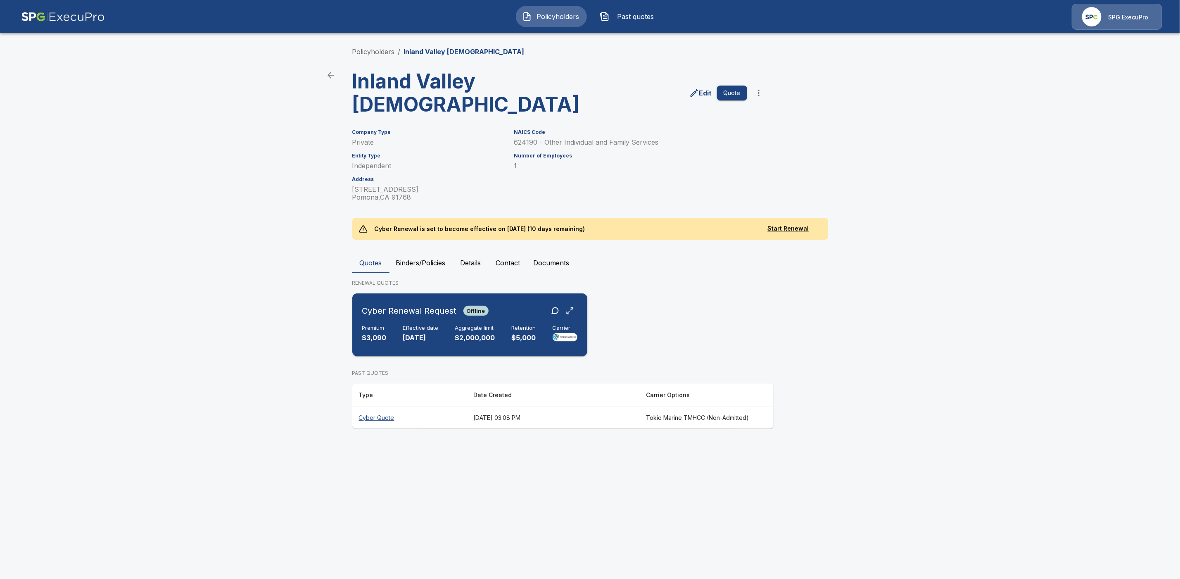
click at [496, 307] on div "Cyber Renewal Request Offline" at bounding box center [469, 310] width 215 height 15
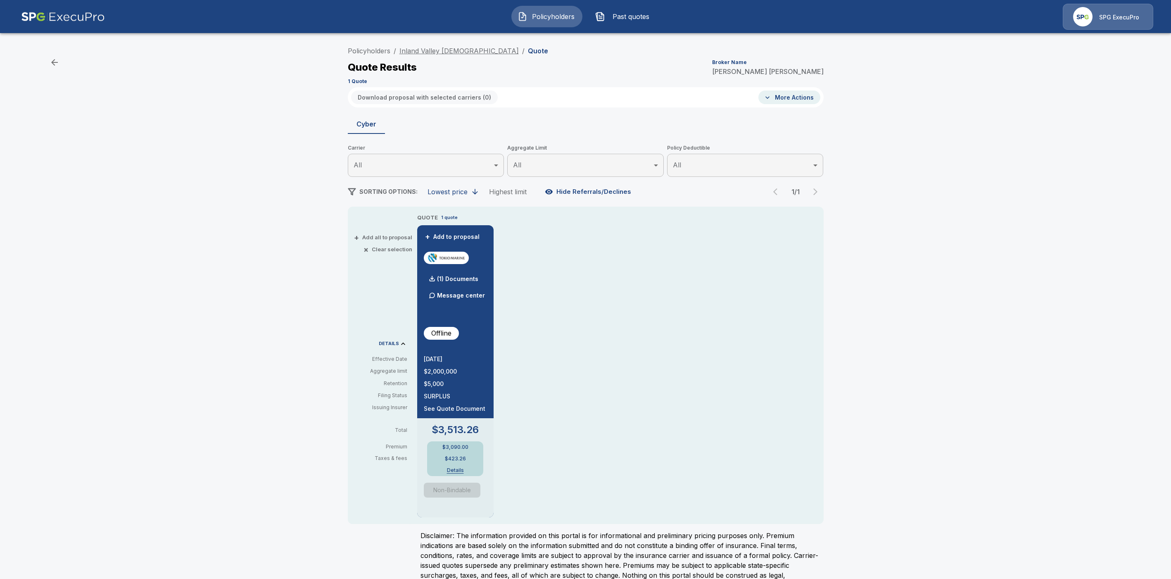
click at [425, 52] on link "Inland Valley [DEMOGRAPHIC_DATA]" at bounding box center [458, 51] width 119 height 8
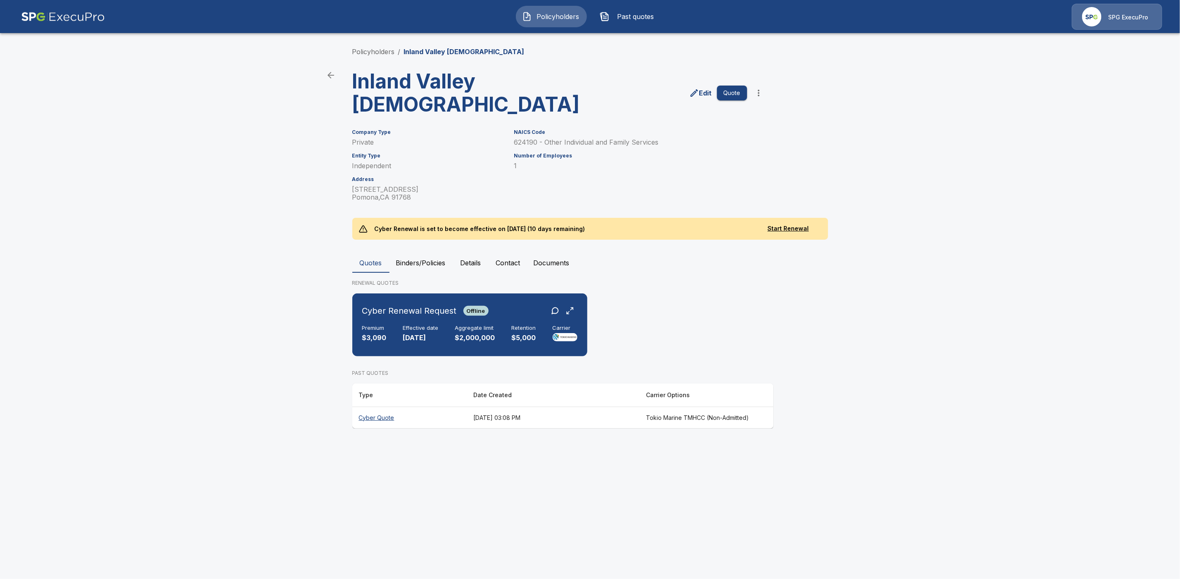
click at [371, 417] on th "Cyber Quote" at bounding box center [409, 417] width 115 height 22
